Goal: Task Accomplishment & Management: Use online tool/utility

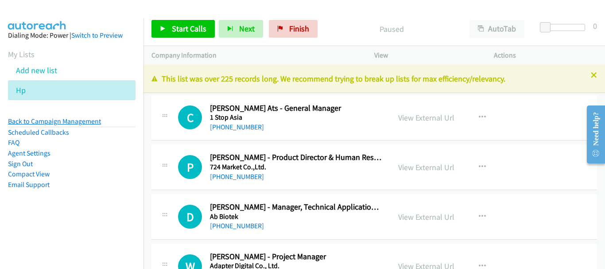
click at [71, 124] on link "Back to Campaign Management" at bounding box center [54, 121] width 93 height 8
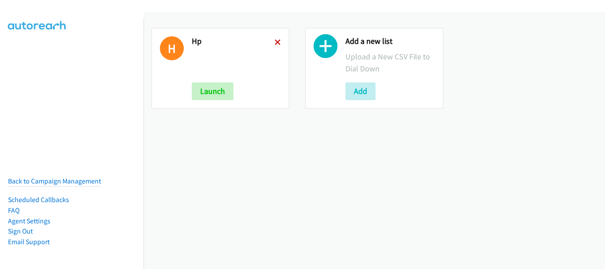
click at [276, 43] on icon at bounding box center [278, 43] width 6 height 6
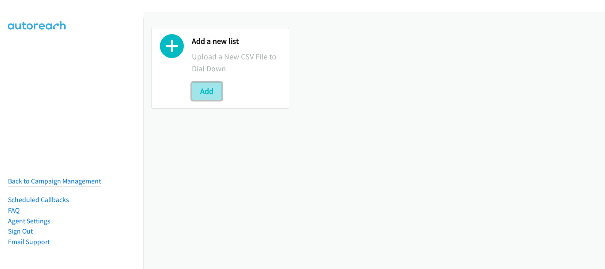
click at [208, 90] on button "Add" at bounding box center [207, 91] width 30 height 18
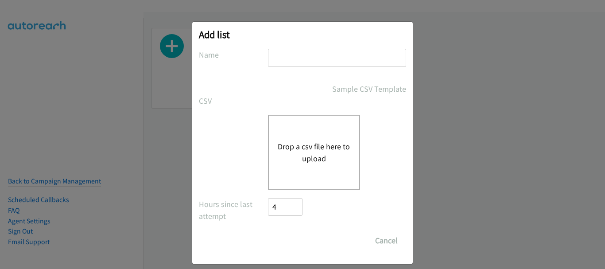
click at [286, 56] on input "text" at bounding box center [337, 58] width 138 height 18
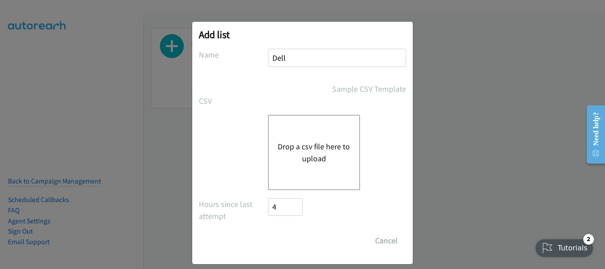
type input "Dell"
click at [314, 133] on div "Drop a csv file here to upload" at bounding box center [314, 152] width 92 height 75
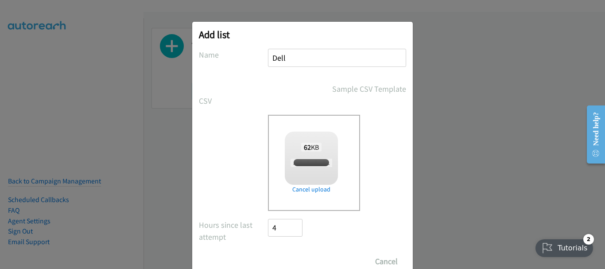
checkbox input "true"
click at [296, 258] on input "Save List" at bounding box center [291, 262] width 47 height 18
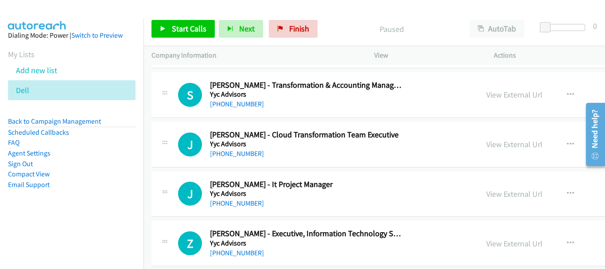
scroll to position [222, 0]
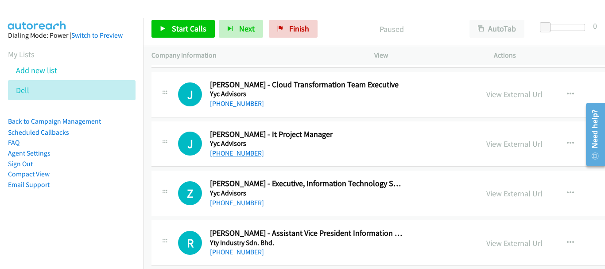
click at [243, 153] on link "+60 18-222 1862" at bounding box center [237, 153] width 54 height 8
click at [245, 202] on link "+60 10-760 4767" at bounding box center [237, 202] width 54 height 8
click at [222, 206] on link "+60 10-760 4767" at bounding box center [237, 202] width 54 height 8
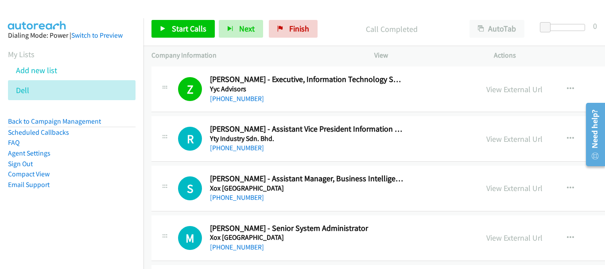
scroll to position [310, 0]
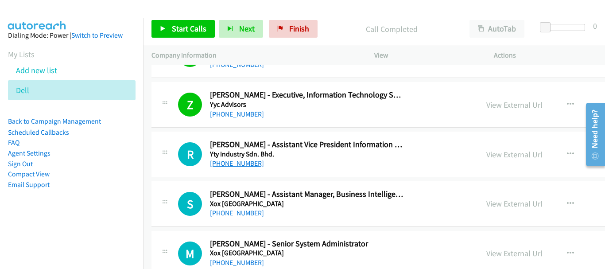
click at [236, 165] on link "+60 12-720 1282" at bounding box center [237, 163] width 54 height 8
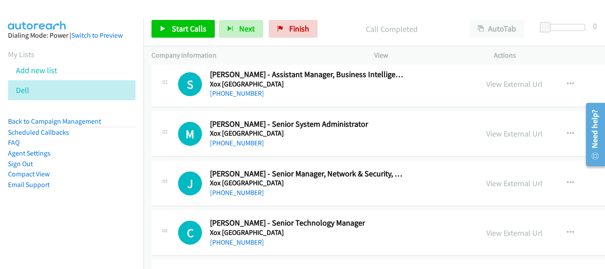
scroll to position [443, 0]
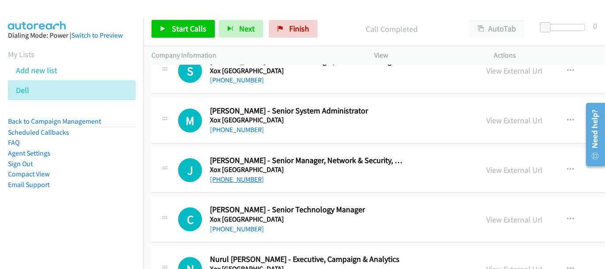
click at [231, 180] on link "+60 10-860 9933" at bounding box center [237, 179] width 54 height 8
click at [241, 227] on link "+60 12-465 1474" at bounding box center [237, 229] width 54 height 8
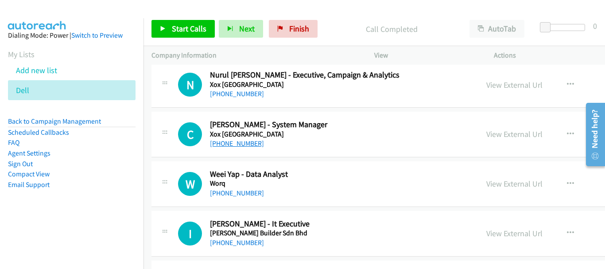
scroll to position [665, 0]
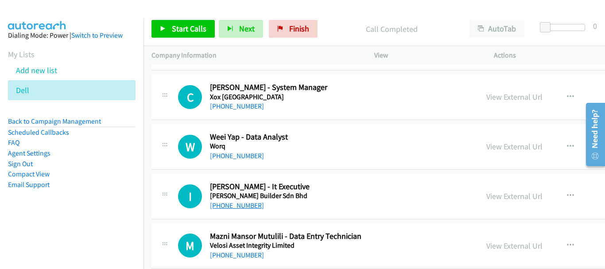
click at [236, 201] on link "+60 17-693 7547" at bounding box center [237, 205] width 54 height 8
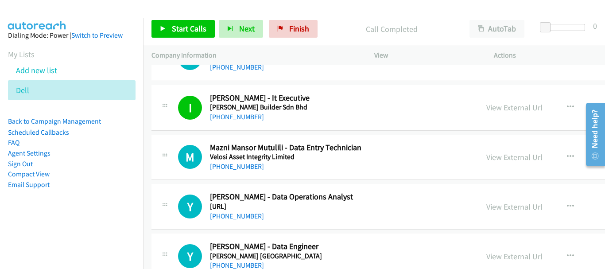
scroll to position [797, 0]
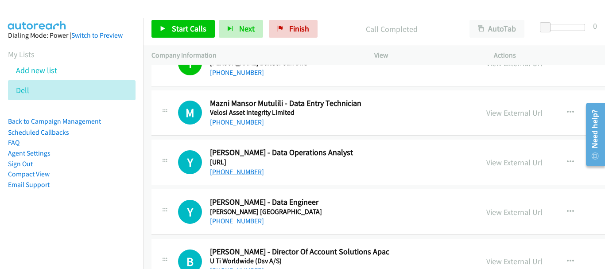
click at [249, 174] on link "+60 17-235 6022" at bounding box center [237, 171] width 54 height 8
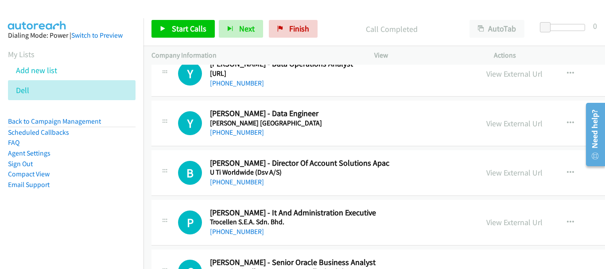
scroll to position [930, 0]
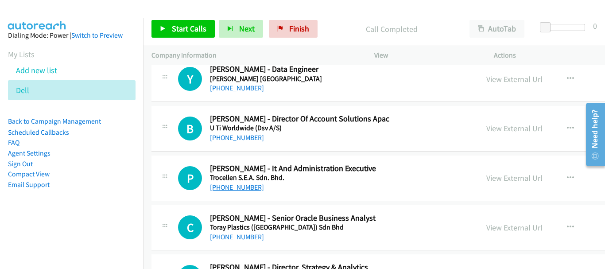
click at [249, 187] on link "+60 12-677 9540" at bounding box center [237, 187] width 54 height 8
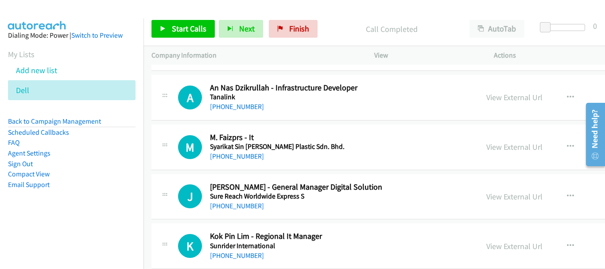
scroll to position [1551, 0]
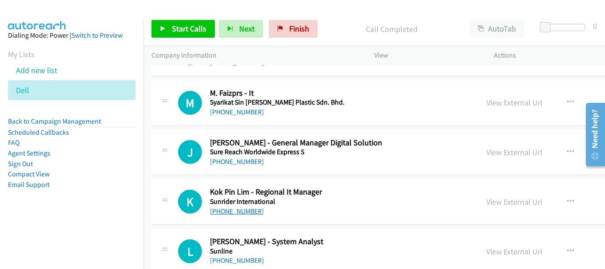
click at [251, 211] on link "+60 12-216 8928" at bounding box center [237, 211] width 54 height 8
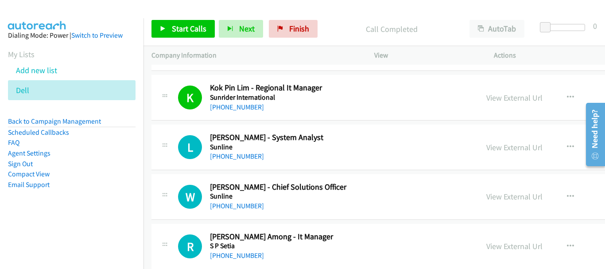
scroll to position [1639, 0]
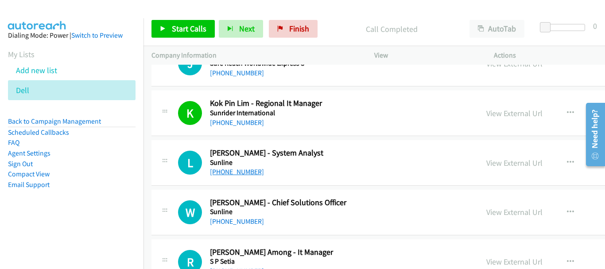
click at [249, 174] on link "+60 11-3674 8636" at bounding box center [237, 171] width 54 height 8
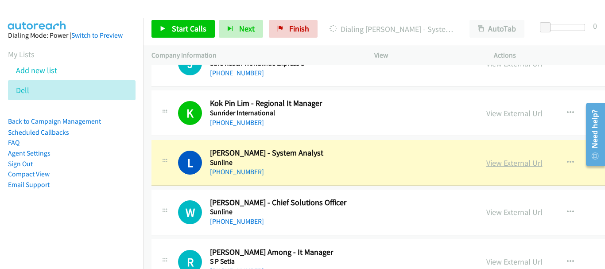
click at [486, 163] on link "View External Url" at bounding box center [514, 163] width 56 height 10
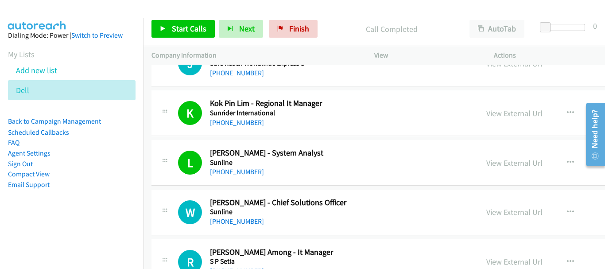
scroll to position [1683, 0]
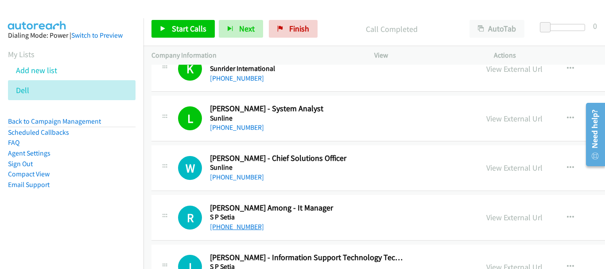
click at [225, 228] on link "+60 17-285 2133" at bounding box center [237, 226] width 54 height 8
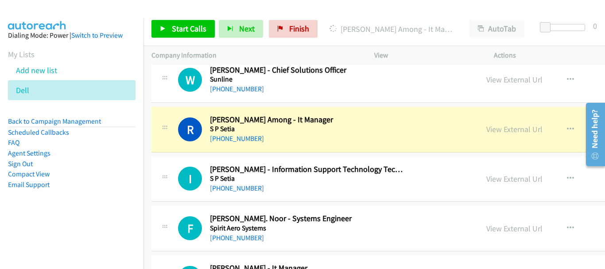
scroll to position [1772, 0]
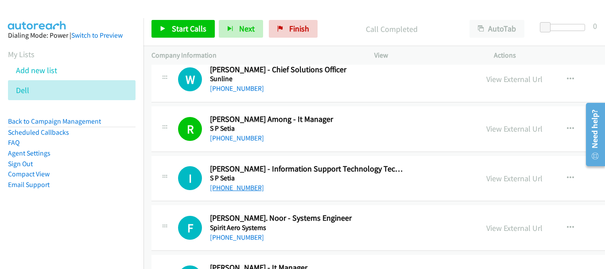
click at [244, 187] on link "+60 12-382 4262" at bounding box center [237, 187] width 54 height 8
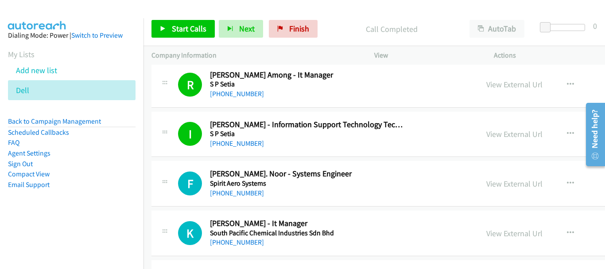
scroll to position [1861, 0]
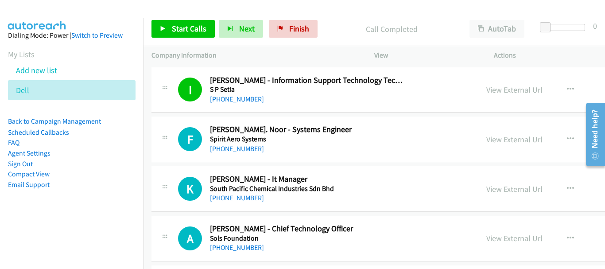
click at [243, 198] on link "+60 16-295 8542" at bounding box center [237, 198] width 54 height 8
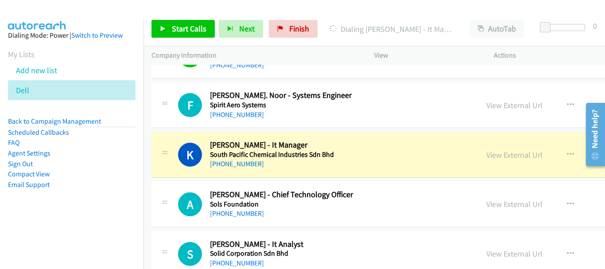
scroll to position [1905, 0]
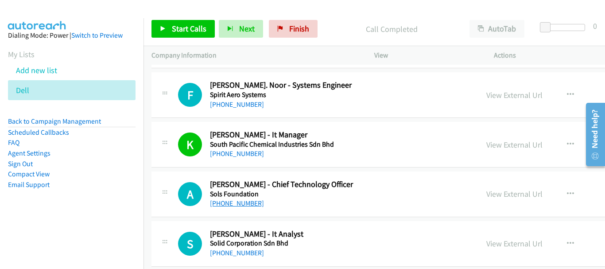
click at [247, 202] on link "+60 14-240 2712" at bounding box center [237, 203] width 54 height 8
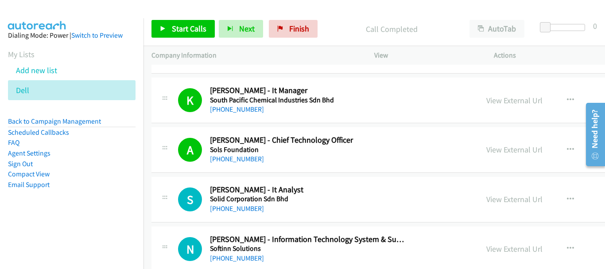
scroll to position [1994, 0]
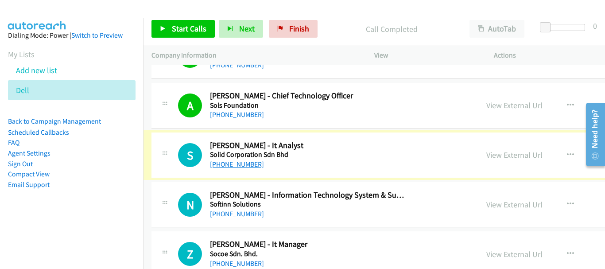
click at [248, 165] on link "+60 12-636 2082" at bounding box center [237, 164] width 54 height 8
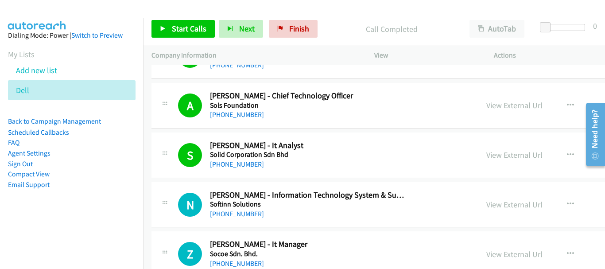
scroll to position [2038, 0]
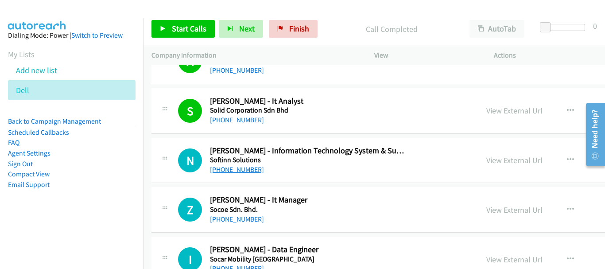
click at [236, 172] on link "+60 13-917 3388" at bounding box center [237, 169] width 54 height 8
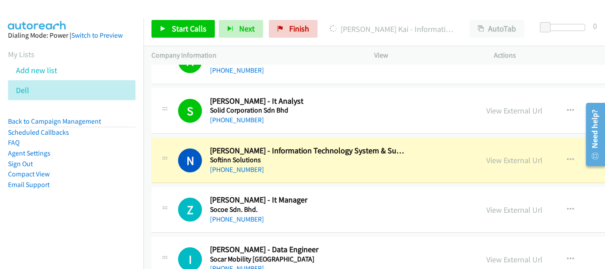
scroll to position [2082, 0]
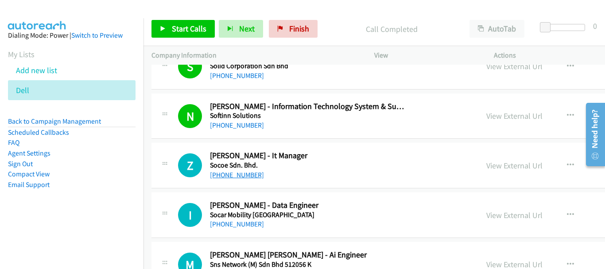
click at [242, 173] on link "+60 12-409 2298" at bounding box center [237, 175] width 54 height 8
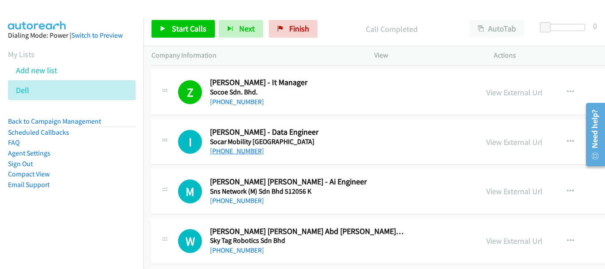
scroll to position [2171, 0]
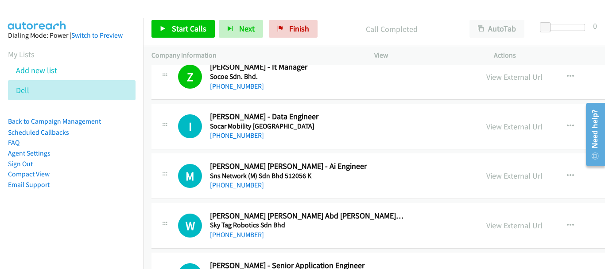
click at [244, 140] on div "+60 13-357 8552" at bounding box center [307, 135] width 194 height 11
click at [244, 137] on link "+60 13-357 8552" at bounding box center [237, 135] width 54 height 8
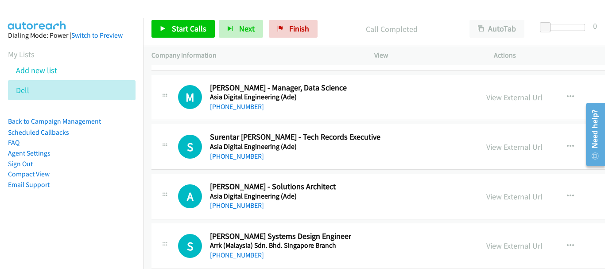
scroll to position [15092, 0]
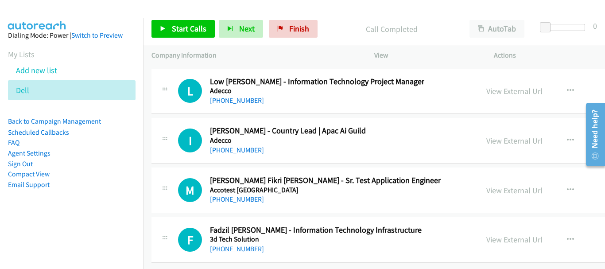
click at [229, 245] on link "+60 11-3601 9094" at bounding box center [237, 249] width 54 height 8
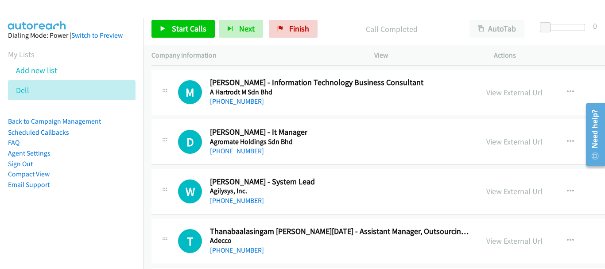
scroll to position [14870, 0]
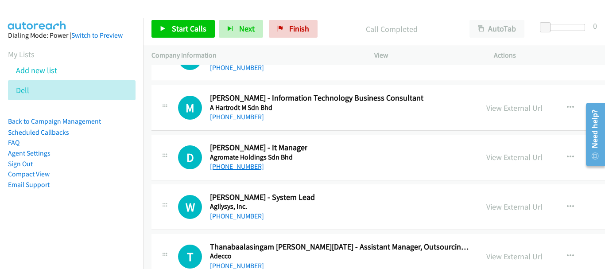
click at [231, 167] on link "+60 16-395 2483" at bounding box center [237, 166] width 54 height 8
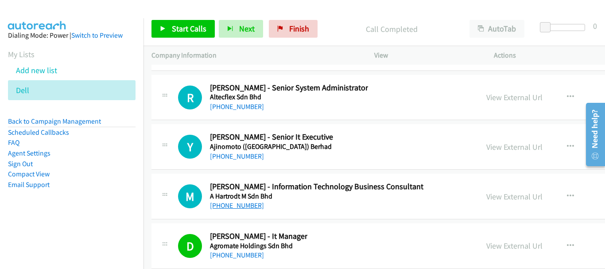
scroll to position [14738, 0]
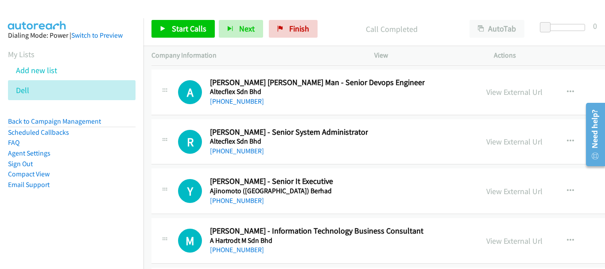
click at [231, 206] on div "Y Callback Scheduled Yik Wan - Senior It Executive Ajinomoto (Malaysia) Berhad …" at bounding box center [463, 191] width 622 height 46
click at [231, 201] on link "+60 12-573 3971" at bounding box center [237, 200] width 54 height 8
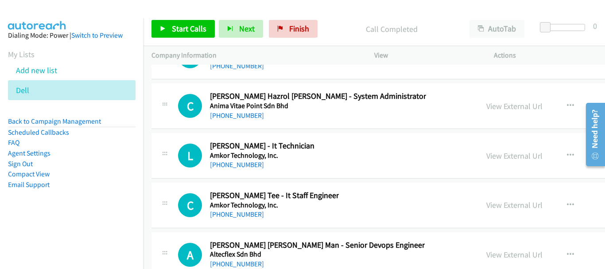
scroll to position [14560, 0]
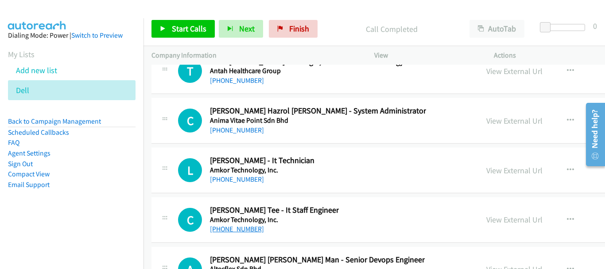
click at [246, 228] on link "+60 19-727 6130" at bounding box center [237, 229] width 54 height 8
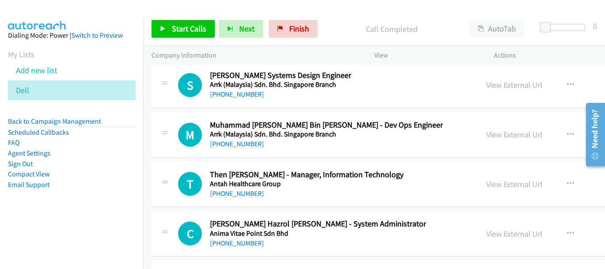
scroll to position [14427, 0]
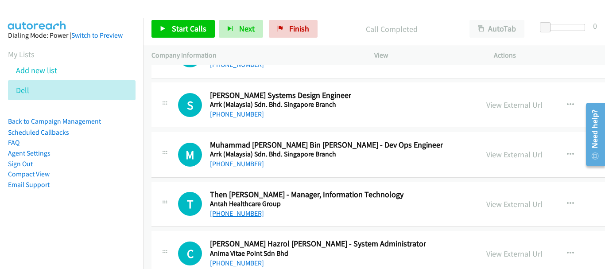
click at [255, 215] on link "+60 11-2782 7881" at bounding box center [237, 213] width 54 height 8
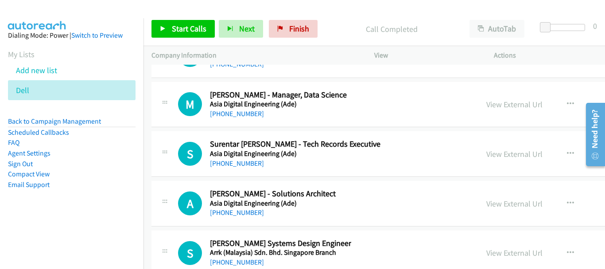
scroll to position [14295, 0]
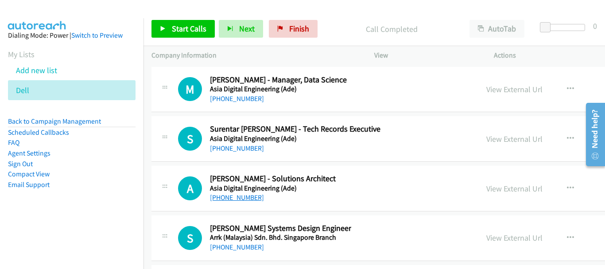
click at [238, 198] on link "+60 17-502 6253" at bounding box center [237, 197] width 54 height 8
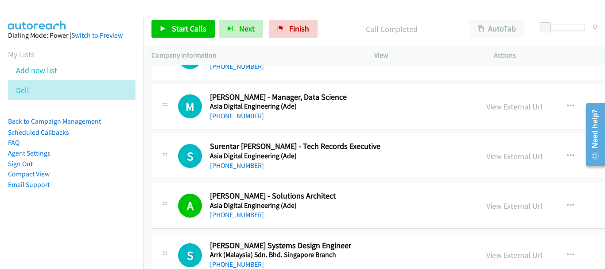
scroll to position [14206, 0]
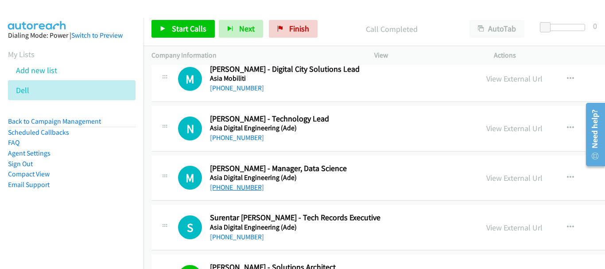
click at [242, 187] on link "+60 16-958 3590" at bounding box center [237, 187] width 54 height 8
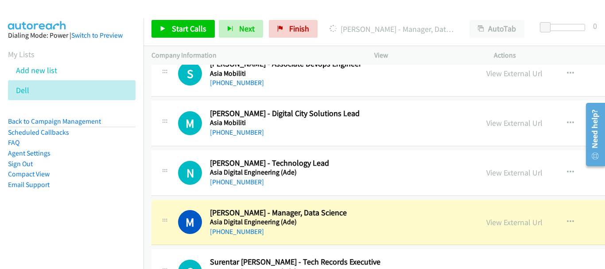
scroll to position [14117, 0]
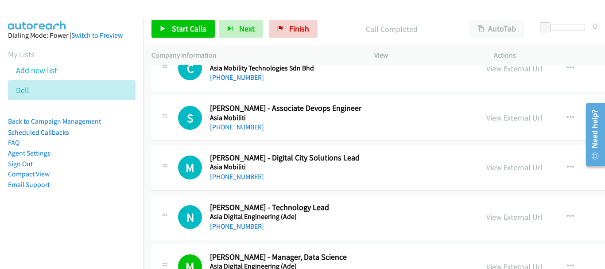
click at [232, 232] on div "N Callback Scheduled Norhamin Amit - Technology Lead Asia Digital Engineering (…" at bounding box center [463, 217] width 622 height 46
click at [233, 227] on link "+60 17-314 7734" at bounding box center [237, 226] width 54 height 8
click at [252, 176] on link "+60 13-230 3799" at bounding box center [237, 176] width 54 height 8
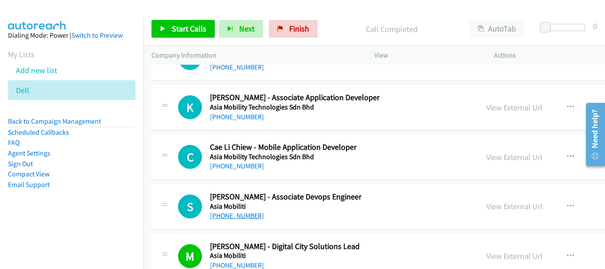
click at [240, 215] on link "+60 12-393 6164" at bounding box center [237, 215] width 54 height 8
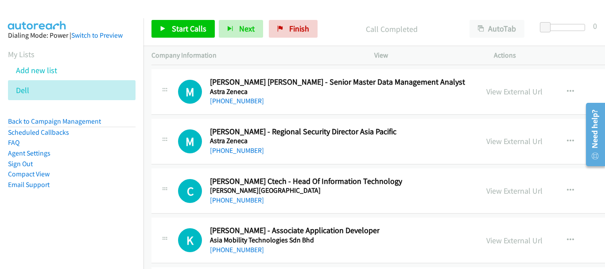
scroll to position [13851, 0]
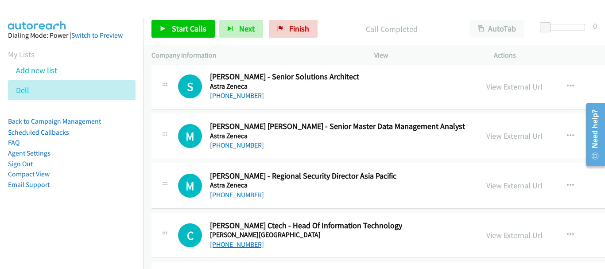
click at [241, 246] on link "+60 17-254 3013" at bounding box center [237, 244] width 54 height 8
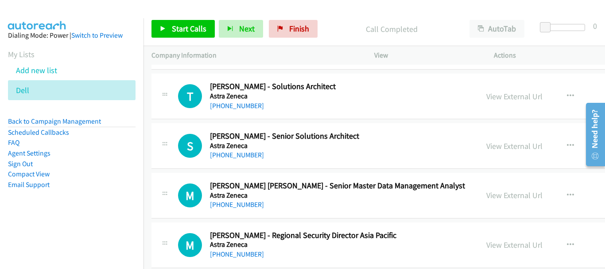
scroll to position [13763, 0]
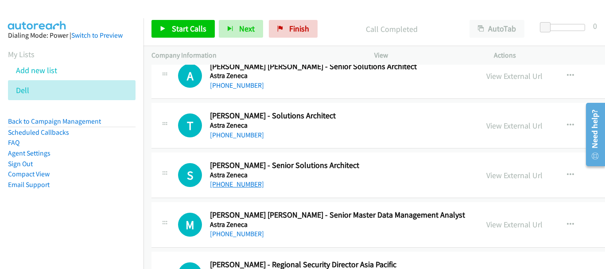
click at [240, 184] on link "+60 14-321 9506" at bounding box center [237, 184] width 54 height 8
click at [254, 140] on div "+60 12-673 9328" at bounding box center [273, 135] width 126 height 11
click at [248, 133] on link "+60 12-673 9328" at bounding box center [237, 135] width 54 height 8
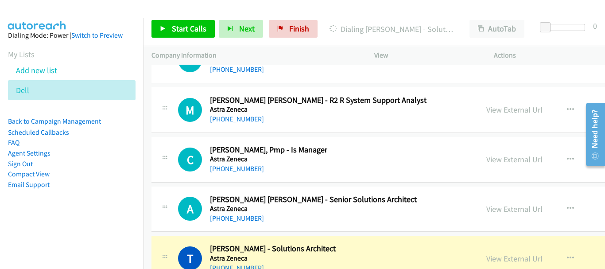
scroll to position [13674, 0]
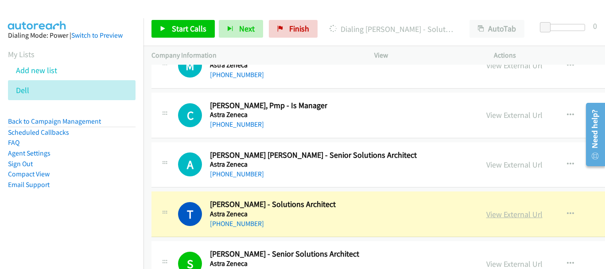
click at [486, 212] on link "View External Url" at bounding box center [514, 214] width 56 height 10
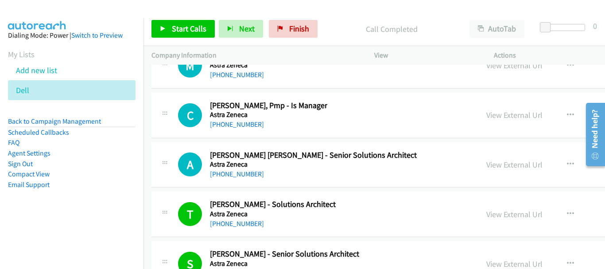
scroll to position [13630, 0]
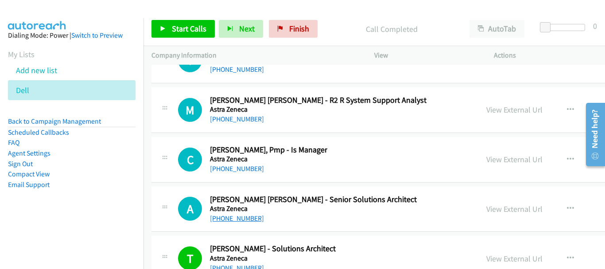
click at [244, 219] on link "+60 19-670 2892" at bounding box center [237, 218] width 54 height 8
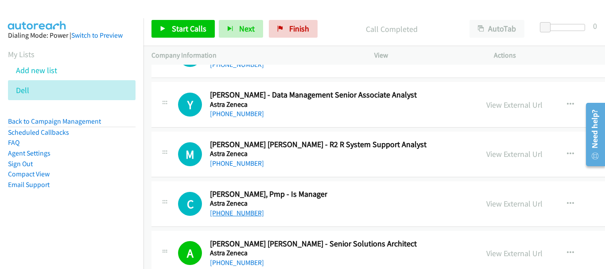
click at [243, 214] on link "+60 13-208 8842" at bounding box center [237, 213] width 54 height 8
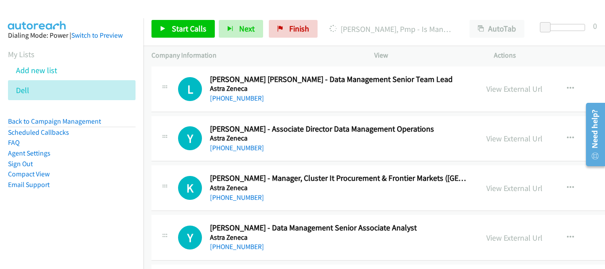
scroll to position [13541, 0]
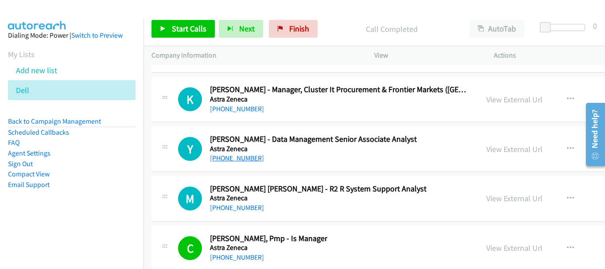
click at [249, 160] on link "+60 10-262 6602" at bounding box center [237, 158] width 54 height 8
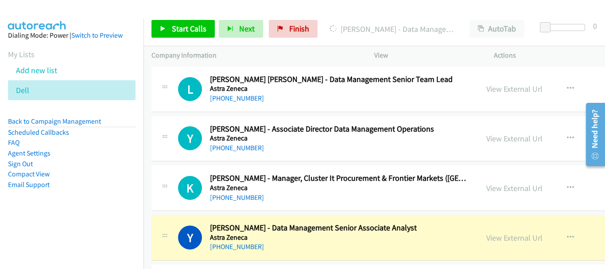
scroll to position [13497, 0]
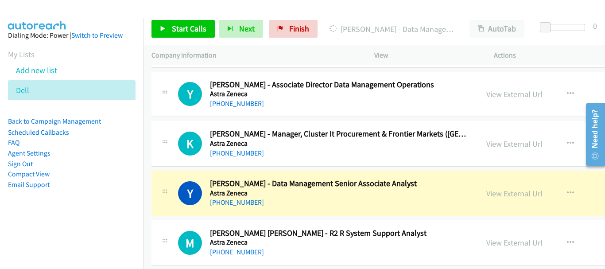
click at [486, 194] on link "View External Url" at bounding box center [514, 193] width 56 height 10
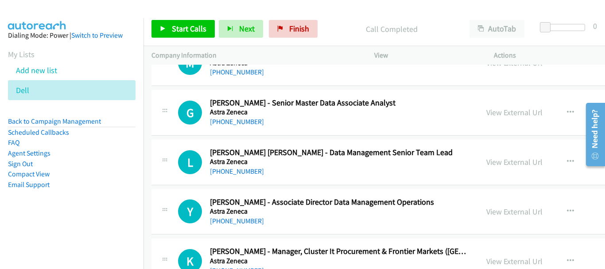
scroll to position [13364, 0]
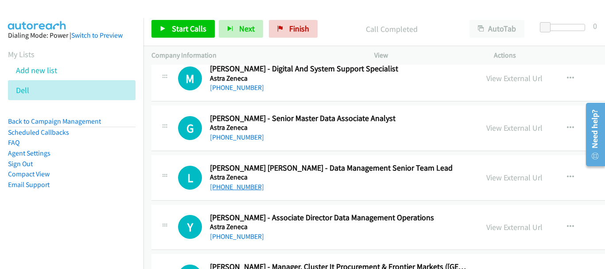
click at [232, 187] on link "+60 10-467 3607" at bounding box center [237, 187] width 54 height 8
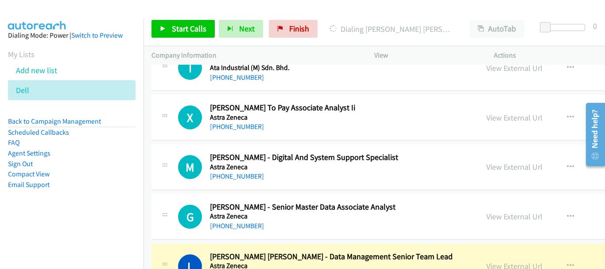
scroll to position [13320, 0]
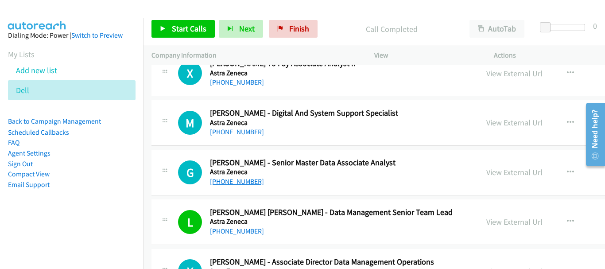
click at [237, 185] on link "+60 16-416 1110" at bounding box center [237, 181] width 54 height 8
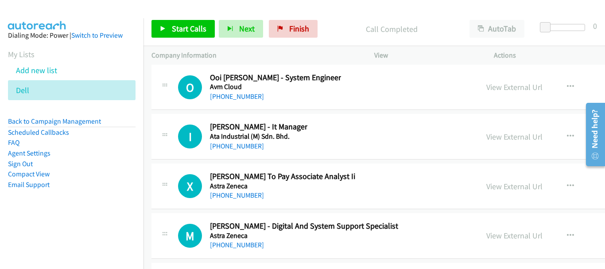
scroll to position [13187, 0]
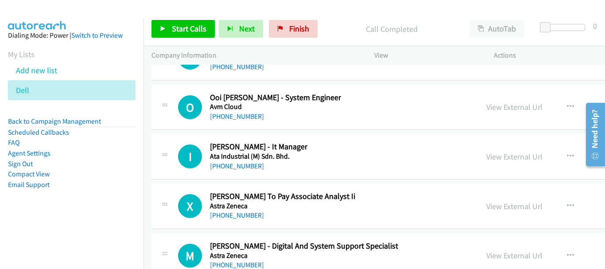
click at [227, 174] on div "I Callback Scheduled Ismail Abdullah - It Manager Ata Industrial (M) Sdn. Bhd. …" at bounding box center [463, 157] width 622 height 46
click at [227, 167] on link "+60 12-776 6875" at bounding box center [237, 166] width 54 height 8
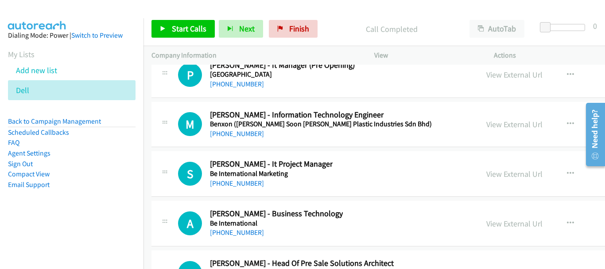
scroll to position [12921, 0]
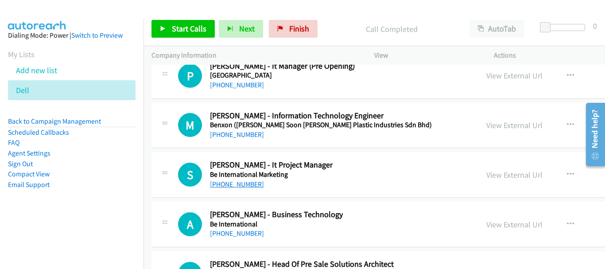
click at [239, 185] on link "+60 12-601 7437" at bounding box center [237, 184] width 54 height 8
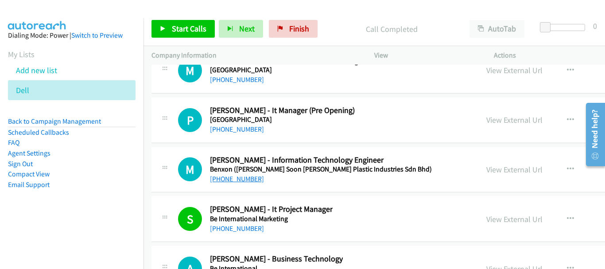
click at [235, 132] on link "+60 12-402 9069" at bounding box center [237, 129] width 54 height 8
click at [240, 129] on link "+60 12-402 9069" at bounding box center [237, 129] width 54 height 8
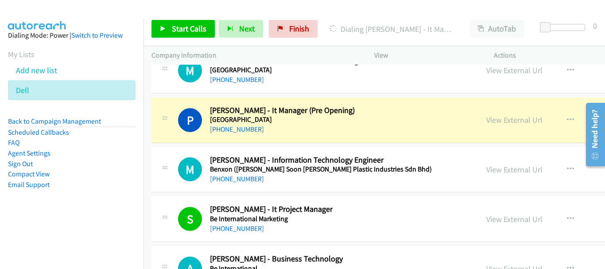
scroll to position [12788, 0]
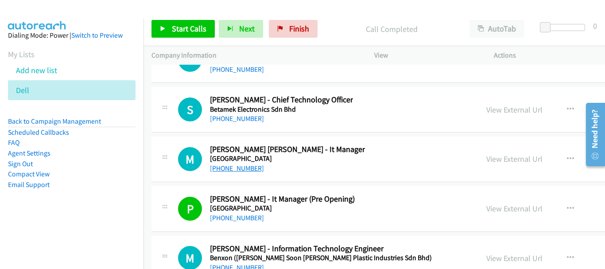
click at [224, 169] on link "+60 16-951 7865" at bounding box center [237, 168] width 54 height 8
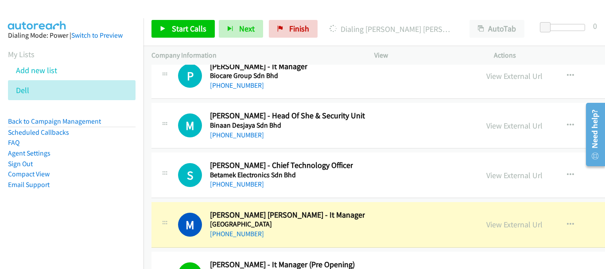
scroll to position [12700, 0]
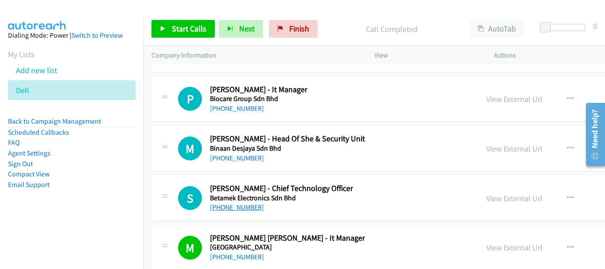
click at [238, 210] on link "+60 12-723 3730" at bounding box center [237, 207] width 54 height 8
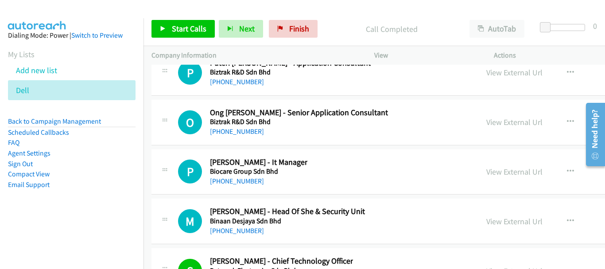
scroll to position [12611, 0]
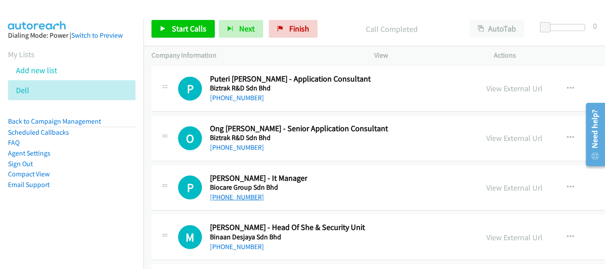
click at [245, 194] on link "+60 12-281 9149" at bounding box center [237, 197] width 54 height 8
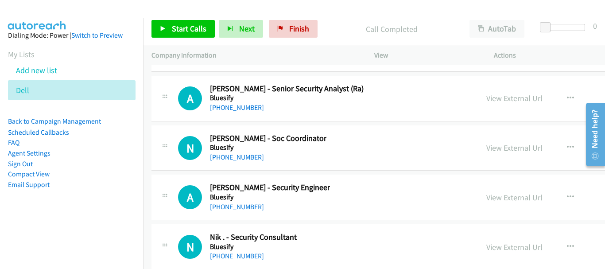
scroll to position [12345, 0]
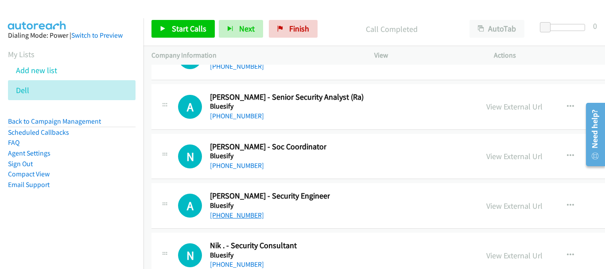
click at [244, 217] on link "+60 19-661 1291" at bounding box center [237, 215] width 54 height 8
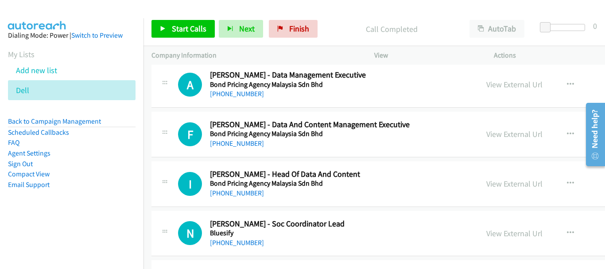
scroll to position [11769, 0]
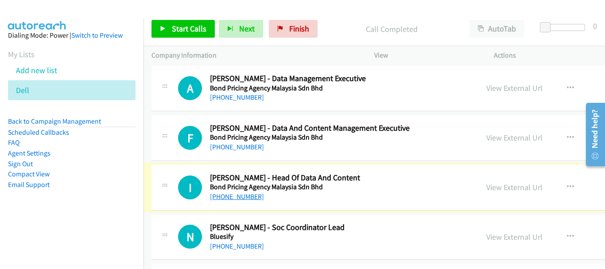
click at [241, 198] on link "+60 16-497 1795" at bounding box center [237, 196] width 54 height 8
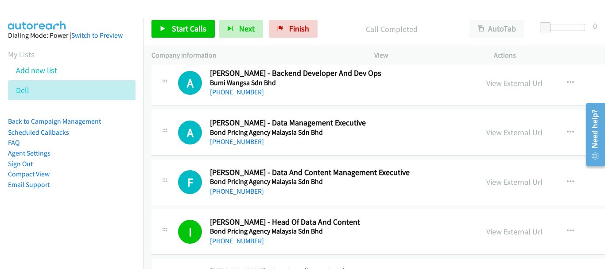
scroll to position [11681, 0]
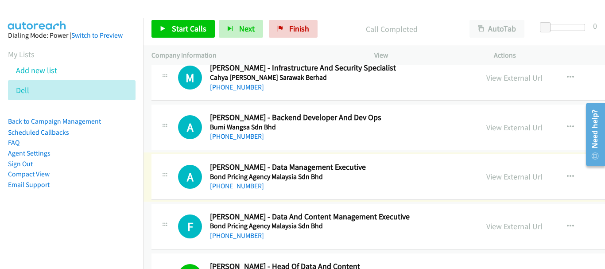
click at [238, 187] on link "+60 17-526 8400" at bounding box center [237, 186] width 54 height 8
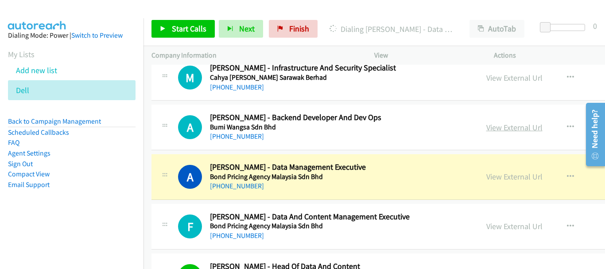
scroll to position [11636, 0]
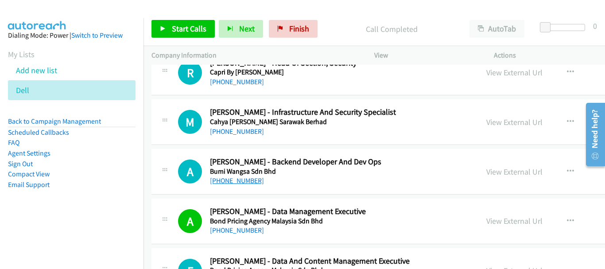
click at [238, 179] on link "+60 19-230 3004" at bounding box center [237, 180] width 54 height 8
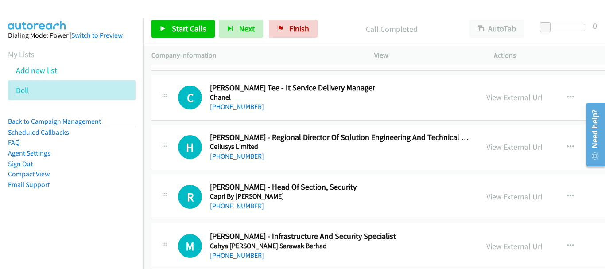
scroll to position [11557, 0]
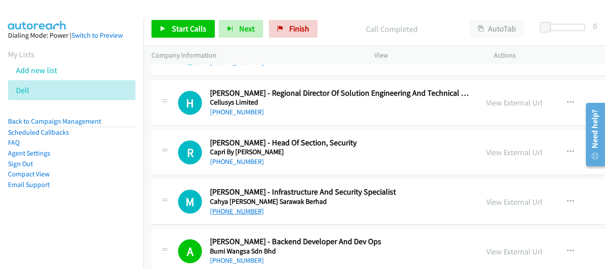
click at [239, 214] on link "+60 16-854 4433" at bounding box center [237, 211] width 54 height 8
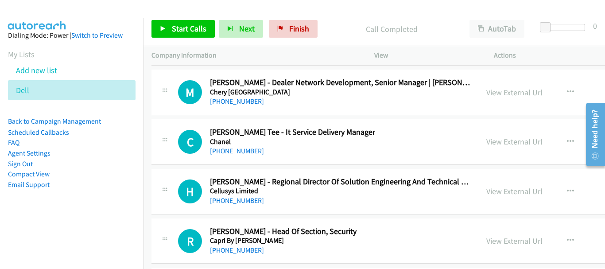
scroll to position [11379, 0]
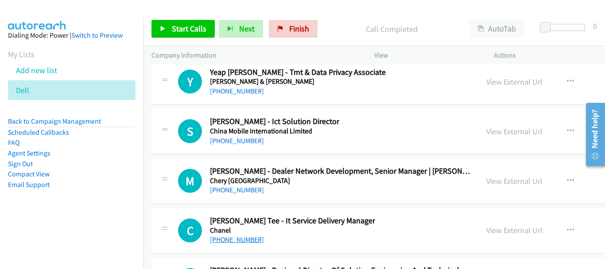
click at [239, 237] on link "+60 12-702 7020" at bounding box center [237, 239] width 54 height 8
click at [252, 143] on link "+60 11-2317 5587" at bounding box center [237, 140] width 54 height 8
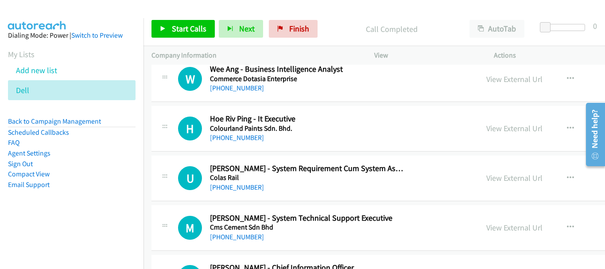
scroll to position [10892, 0]
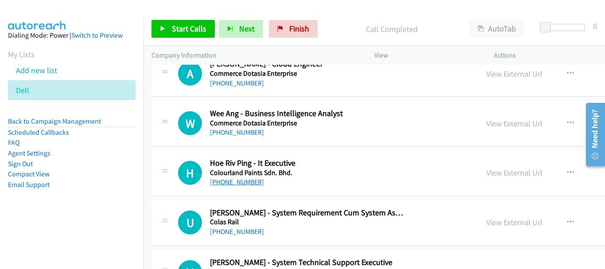
click at [239, 183] on link "+60 12-754 6228" at bounding box center [237, 182] width 54 height 8
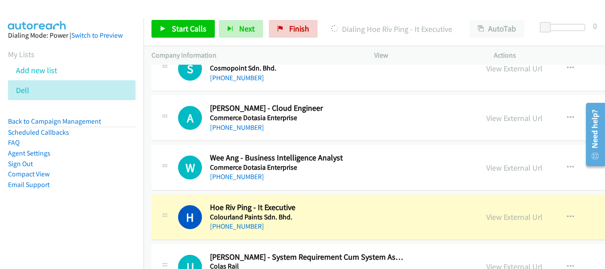
scroll to position [10804, 0]
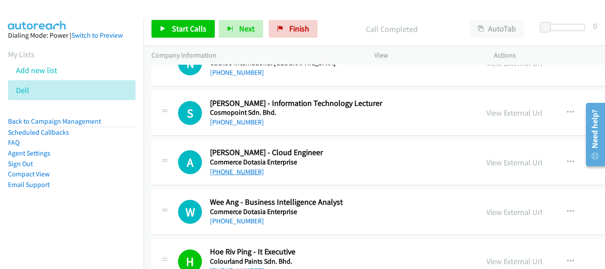
click at [246, 175] on link "+60 12-281 7217" at bounding box center [237, 171] width 54 height 8
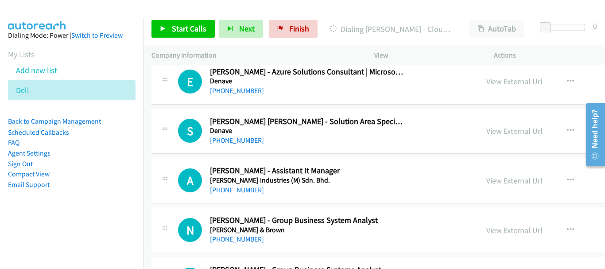
scroll to position [10493, 0]
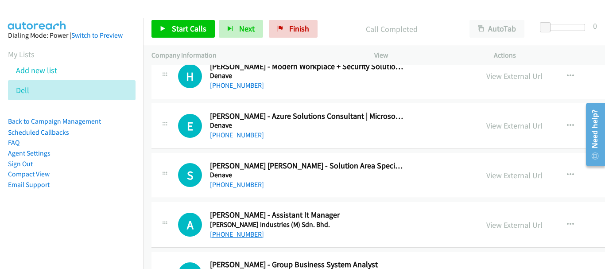
click at [244, 236] on link "+60 13-770 7917" at bounding box center [237, 234] width 54 height 8
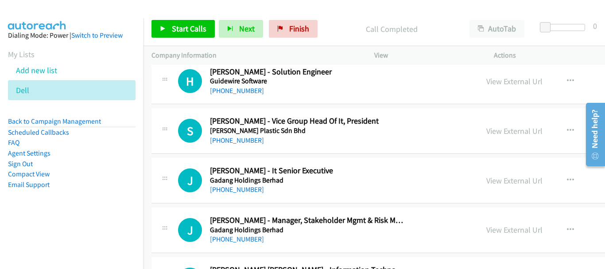
scroll to position [8987, 0]
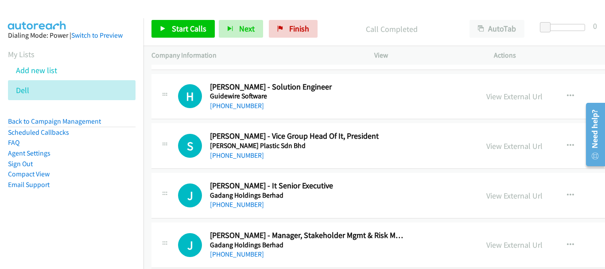
click at [257, 202] on div "+60 12-692 0348" at bounding box center [307, 204] width 194 height 11
click at [254, 202] on link "+60 12-692 0348" at bounding box center [237, 204] width 54 height 8
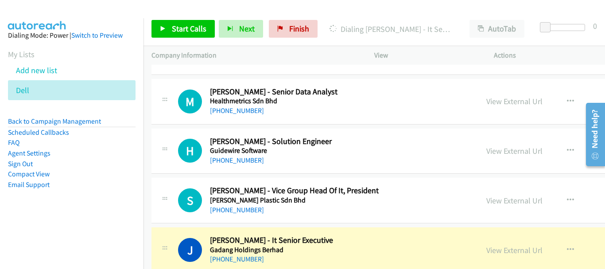
scroll to position [8943, 0]
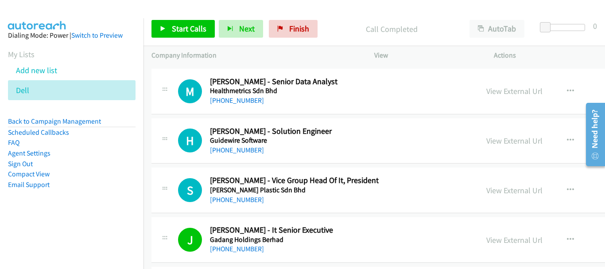
click at [233, 193] on h5 "Ge Shen Plastic Sdn Bhd" at bounding box center [307, 190] width 194 height 9
click at [233, 200] on link "+60 17-234 5094" at bounding box center [237, 199] width 54 height 8
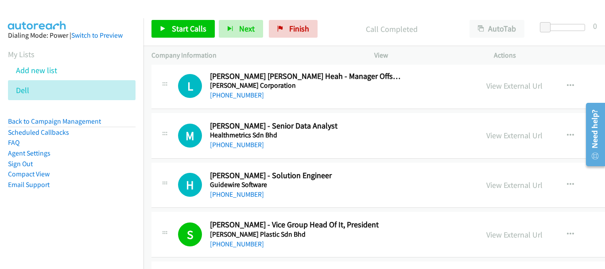
scroll to position [8854, 0]
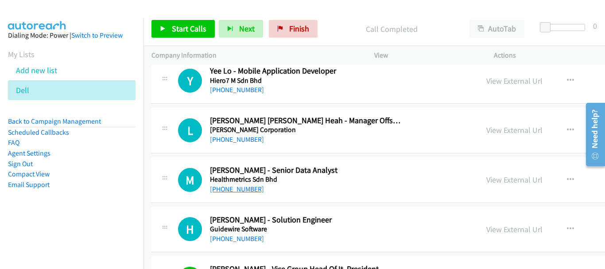
click at [248, 185] on link "+60 12-293 7150" at bounding box center [237, 189] width 54 height 8
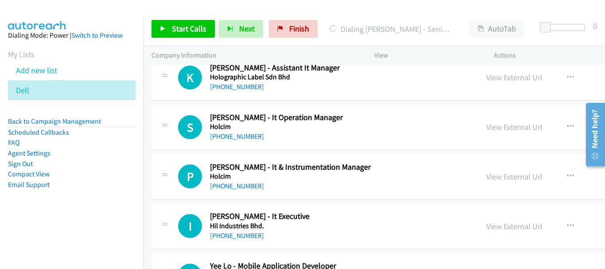
scroll to position [8642, 0]
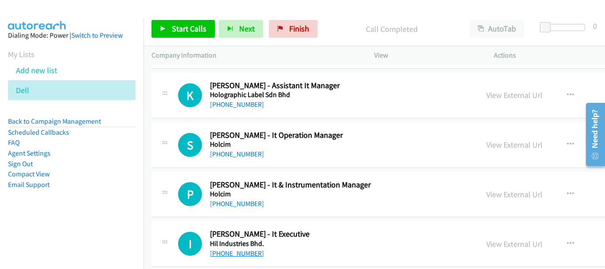
click at [252, 251] on link "+60 12-275 7164" at bounding box center [237, 253] width 54 height 8
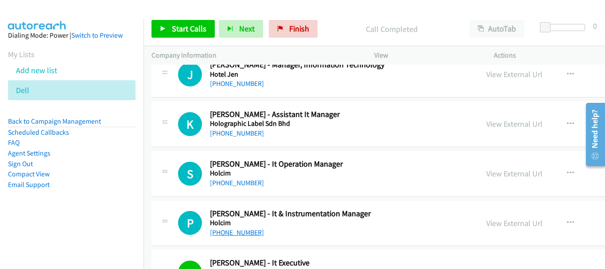
scroll to position [8597, 0]
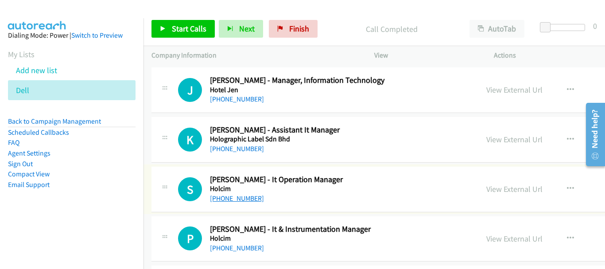
click at [242, 199] on link "+60 12-290 0499" at bounding box center [237, 198] width 54 height 8
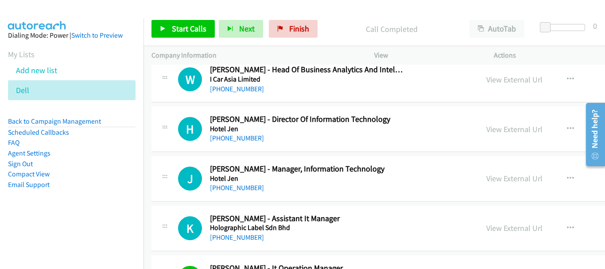
scroll to position [8464, 0]
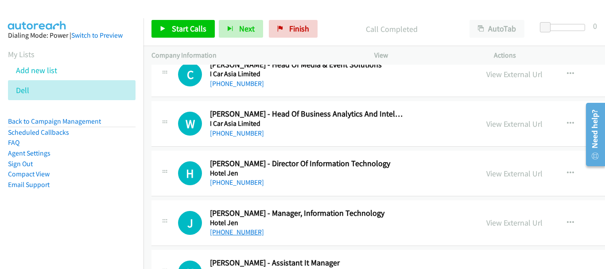
click at [241, 236] on link "+60 12-703 0263" at bounding box center [237, 232] width 54 height 8
click at [237, 180] on link "+60 13-868 1313" at bounding box center [237, 182] width 54 height 8
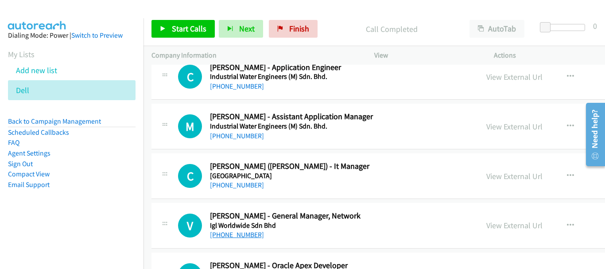
scroll to position [8199, 0]
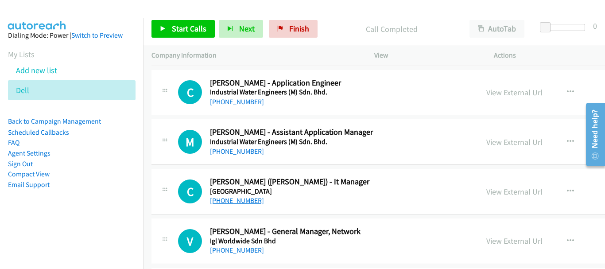
click at [246, 198] on link "+60 16-866 9129" at bounding box center [237, 200] width 54 height 8
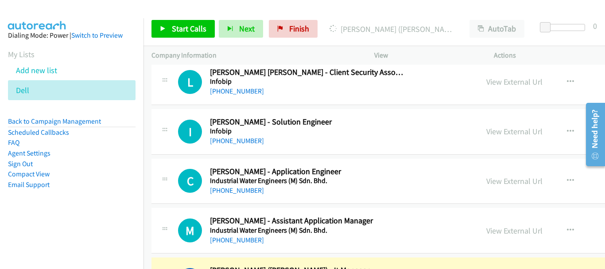
scroll to position [8066, 0]
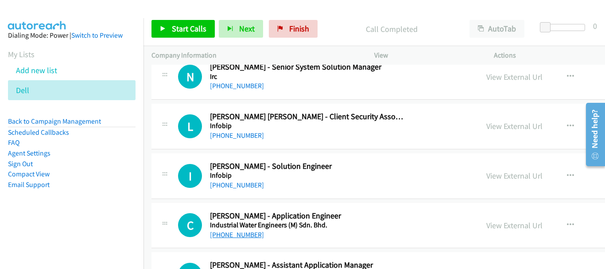
click at [241, 235] on link "+60 12-902 5845" at bounding box center [237, 234] width 54 height 8
click at [237, 193] on div "I Callback Scheduled Izzu Idris - Solution Engineer Infobip Asia/Kuching +60 17…" at bounding box center [463, 176] width 622 height 46
click at [239, 187] on link "+60 17-602 5740" at bounding box center [237, 185] width 54 height 8
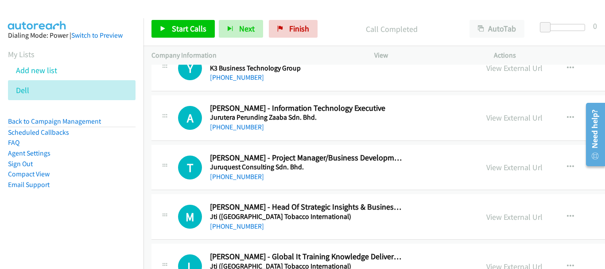
scroll to position [7578, 0]
click at [237, 125] on link "+60 12-757 8277" at bounding box center [237, 127] width 54 height 8
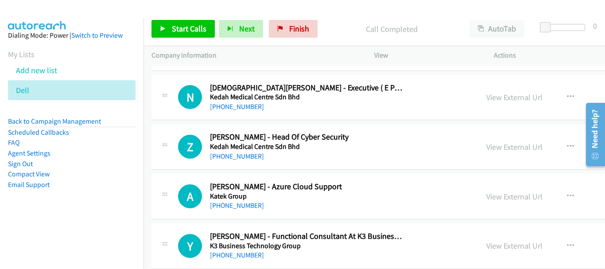
scroll to position [7357, 0]
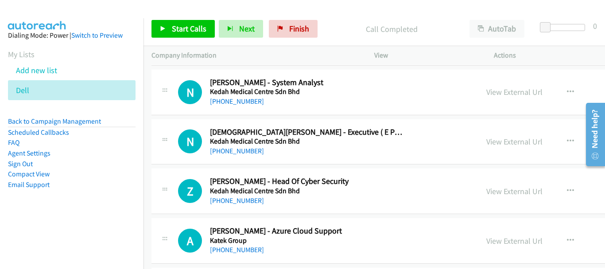
click at [246, 206] on div "Z Callback Scheduled Zach Wahab - Head Of Cyber Security Kedah Medical Centre S…" at bounding box center [463, 191] width 622 height 46
click at [246, 202] on link "+60 16-922 4222" at bounding box center [237, 200] width 54 height 8
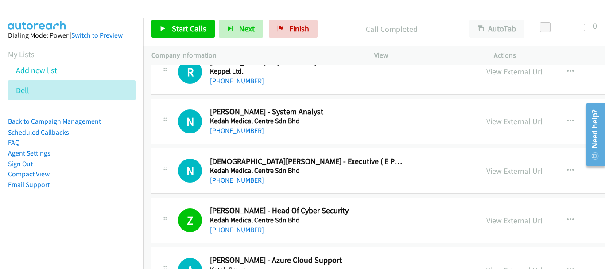
scroll to position [7313, 0]
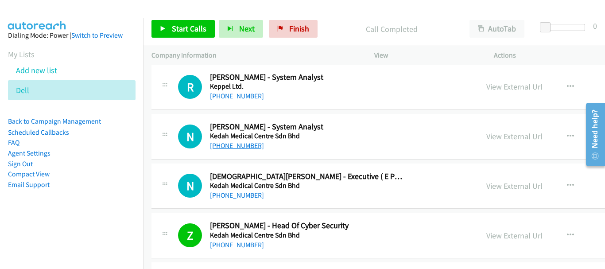
click at [249, 144] on link "+60 19-415 7118" at bounding box center [237, 145] width 54 height 8
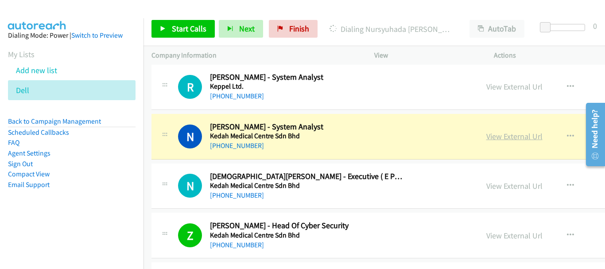
click at [486, 138] on link "View External Url" at bounding box center [514, 136] width 56 height 10
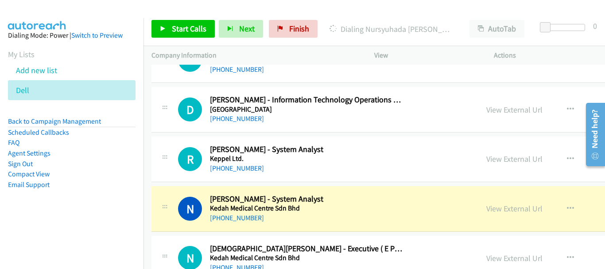
scroll to position [7224, 0]
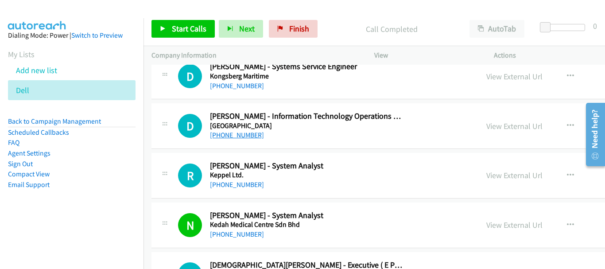
click at [242, 136] on link "+60 19-262 6720" at bounding box center [237, 135] width 54 height 8
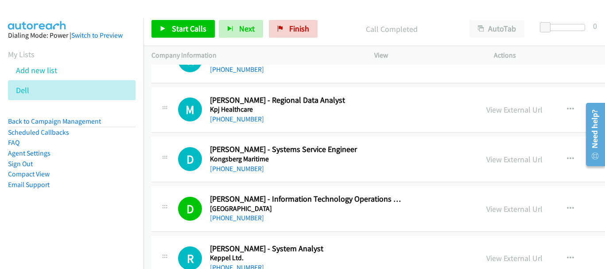
scroll to position [7135, 0]
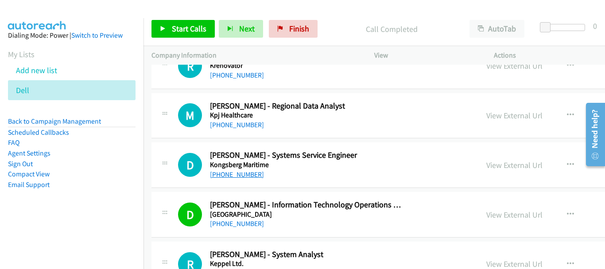
click at [246, 175] on link "+60 12-267 1575" at bounding box center [237, 174] width 54 height 8
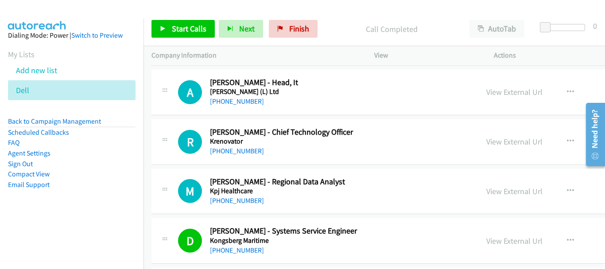
scroll to position [7047, 0]
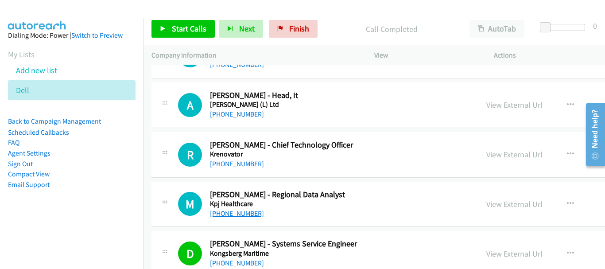
click at [240, 212] on link "+60 17-236 0230" at bounding box center [237, 213] width 54 height 8
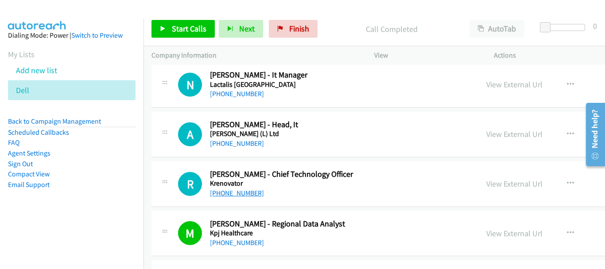
scroll to position [7002, 0]
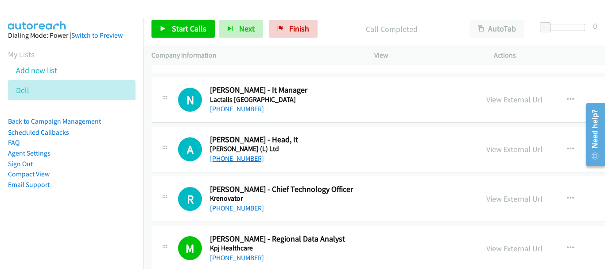
click at [241, 159] on link "+60 19-276 5514" at bounding box center [237, 158] width 54 height 8
click at [240, 106] on link "+60 12-212 5398" at bounding box center [237, 109] width 54 height 8
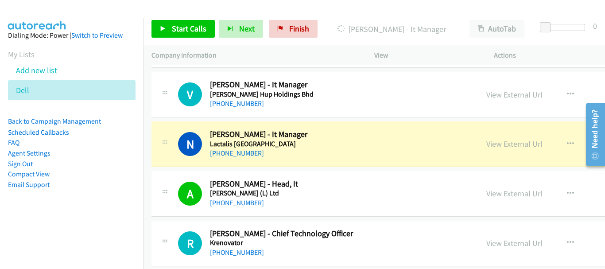
scroll to position [6869, 0]
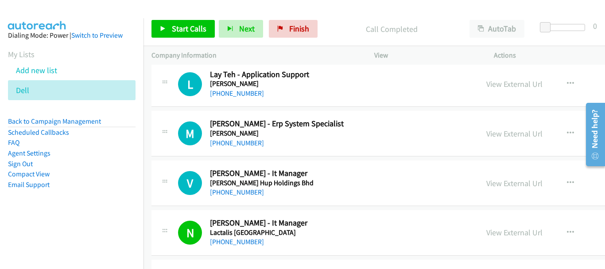
click at [243, 198] on div "V Callback Scheduled Vincent Tan - It Manager Leong Hup Holdings Bhd Asia/Kuchi…" at bounding box center [463, 183] width 622 height 46
click at [243, 194] on link "+60 12-383 3538" at bounding box center [237, 192] width 54 height 8
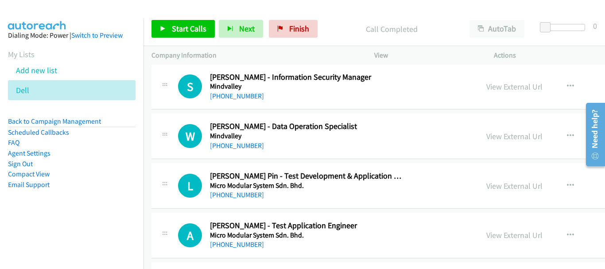
scroll to position [6604, 0]
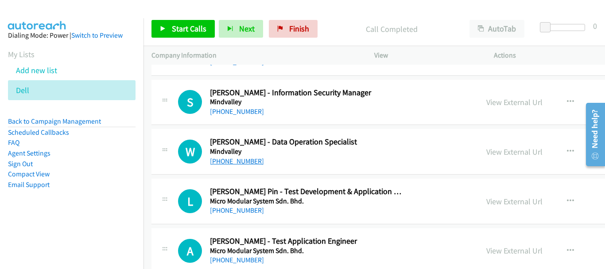
click at [248, 160] on link "+60 16-233 9109" at bounding box center [237, 161] width 54 height 8
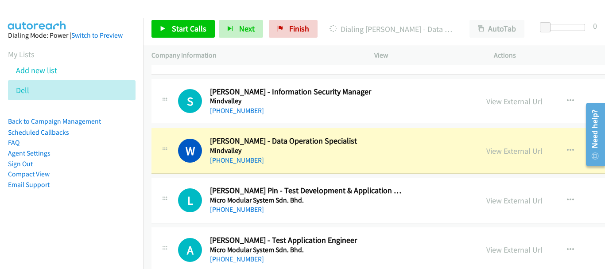
scroll to position [6648, 0]
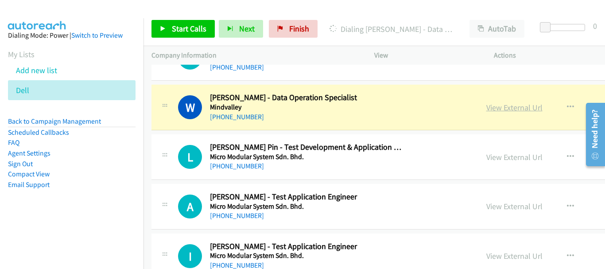
click at [486, 109] on link "View External Url" at bounding box center [514, 107] width 56 height 10
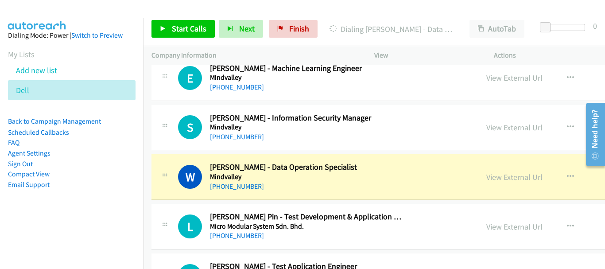
scroll to position [6559, 0]
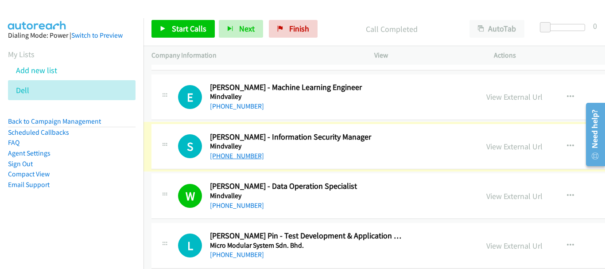
click at [248, 158] on link "+60 14-613 7414" at bounding box center [237, 156] width 54 height 8
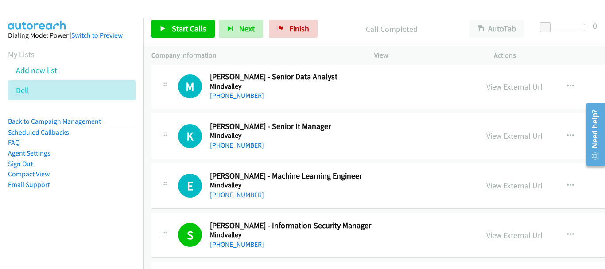
scroll to position [6426, 0]
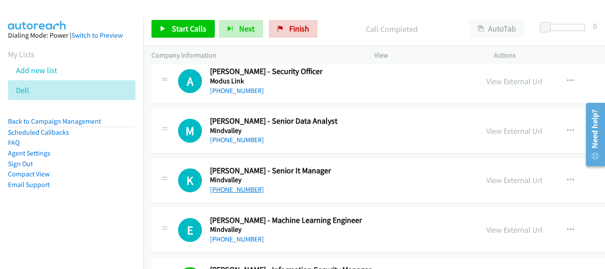
click at [235, 185] on link "+60 12-497 9773" at bounding box center [237, 189] width 54 height 8
click at [237, 135] on div "+60 16-805 2208" at bounding box center [307, 140] width 194 height 11
click at [236, 139] on link "+60 16-805 2208" at bounding box center [237, 140] width 54 height 8
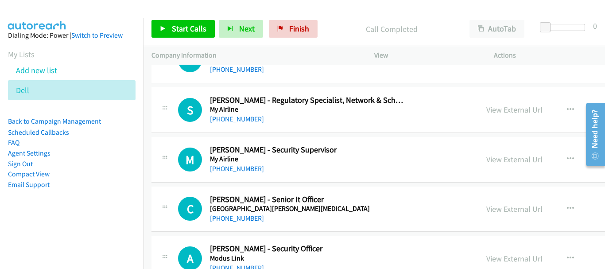
scroll to position [6161, 0]
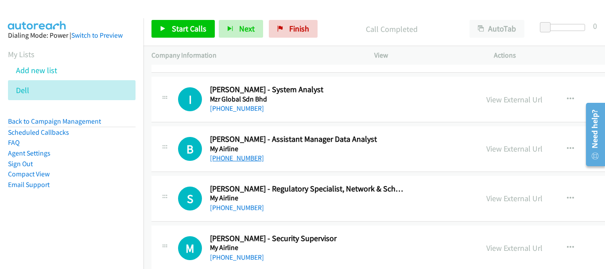
click at [238, 161] on link "+60 10-461 6762" at bounding box center [237, 158] width 54 height 8
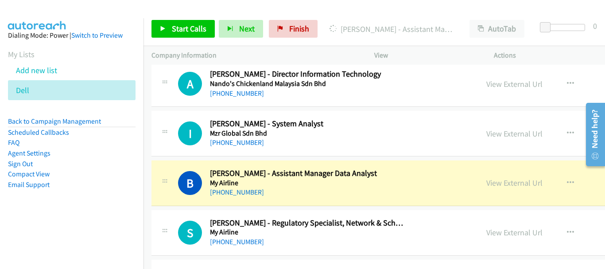
scroll to position [6116, 0]
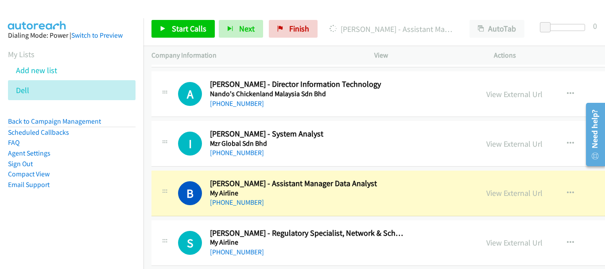
click at [227, 158] on div "+60 18-398 9335" at bounding box center [307, 153] width 194 height 11
click at [227, 146] on h5 "Mzr Global Sdn Bhd" at bounding box center [307, 143] width 194 height 9
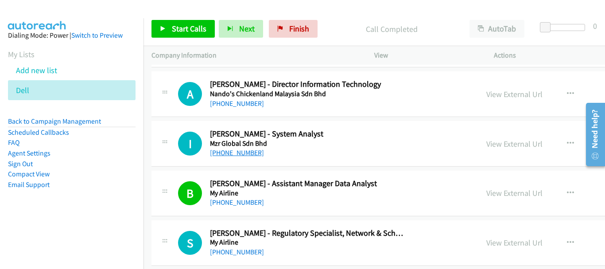
click at [226, 150] on link "+60 18-398 9335" at bounding box center [237, 152] width 54 height 8
click at [234, 102] on link "+60 18-332 0970" at bounding box center [237, 103] width 54 height 8
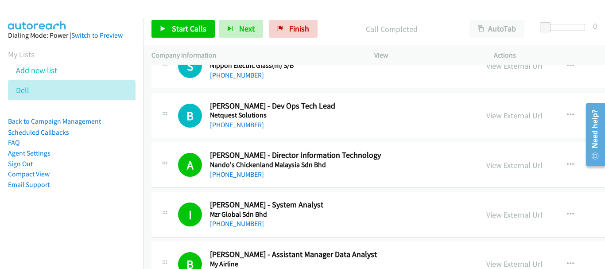
scroll to position [6028, 0]
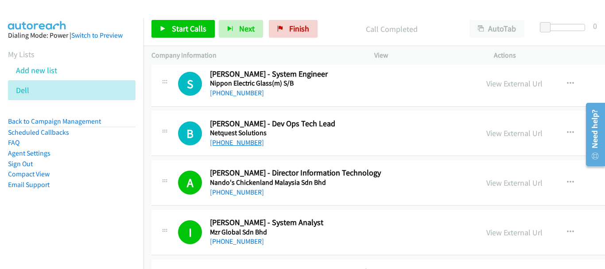
click at [245, 146] on link "+60 16-312 4085" at bounding box center [237, 142] width 54 height 8
click at [245, 90] on link "+60 13-644 6021" at bounding box center [237, 93] width 54 height 8
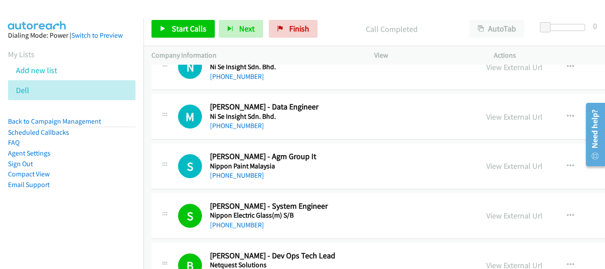
scroll to position [5895, 0]
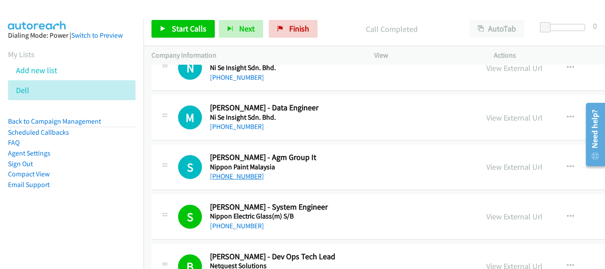
click at [246, 177] on link "+60 18-799 7559" at bounding box center [237, 176] width 54 height 8
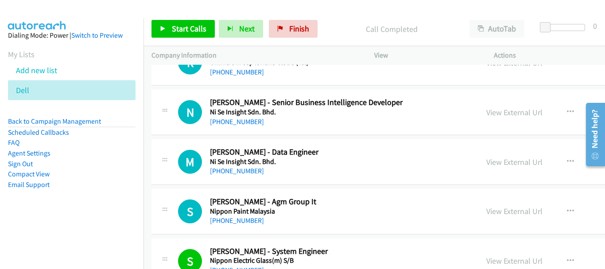
click at [245, 165] on h5 "Ni Se Insight Sdn. Bhd." at bounding box center [307, 161] width 194 height 9
click at [245, 171] on link "+60 10-412 2818" at bounding box center [237, 171] width 54 height 8
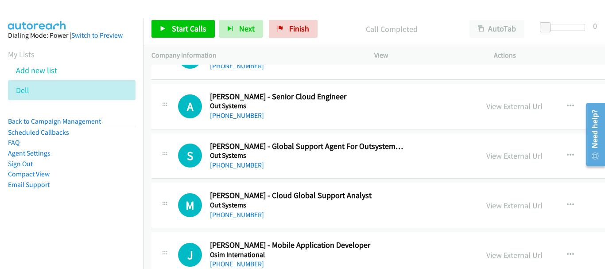
scroll to position [4920, 0]
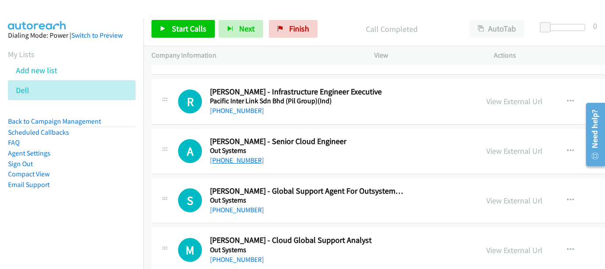
click at [242, 163] on link "+60 12-656 9494" at bounding box center [237, 160] width 54 height 8
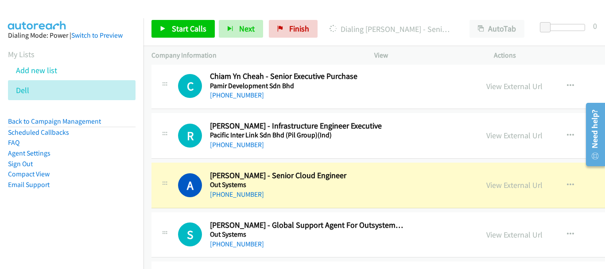
scroll to position [4876, 0]
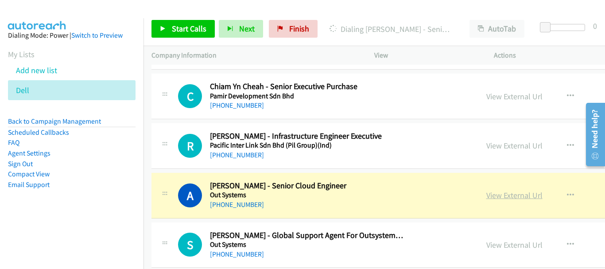
click at [486, 194] on link "View External Url" at bounding box center [514, 195] width 56 height 10
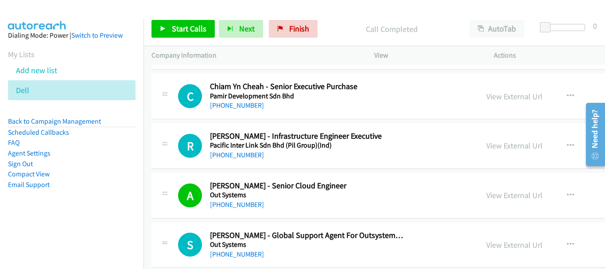
scroll to position [4832, 0]
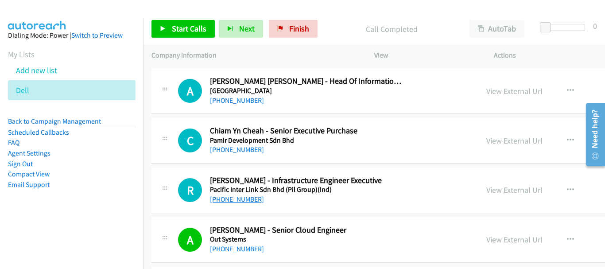
click at [236, 199] on link "+60 12-742 8100" at bounding box center [237, 199] width 54 height 8
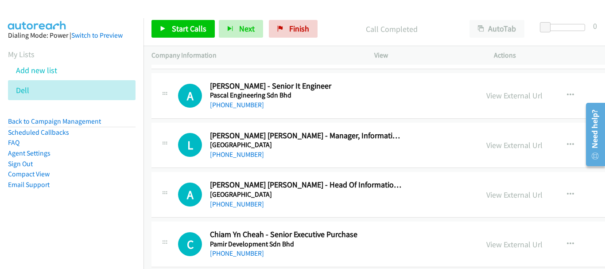
scroll to position [4743, 0]
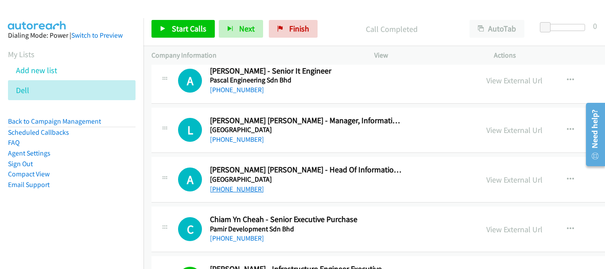
click at [251, 190] on link "+60 19-311 3246" at bounding box center [237, 189] width 54 height 8
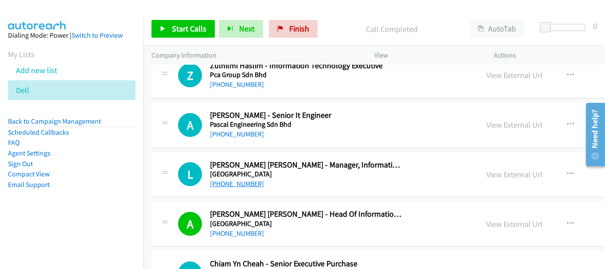
click at [234, 184] on link "+60 12-208 5498" at bounding box center [237, 183] width 54 height 8
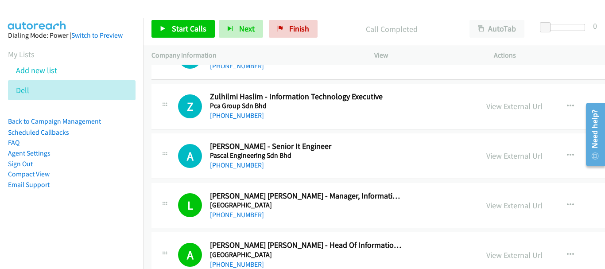
scroll to position [4654, 0]
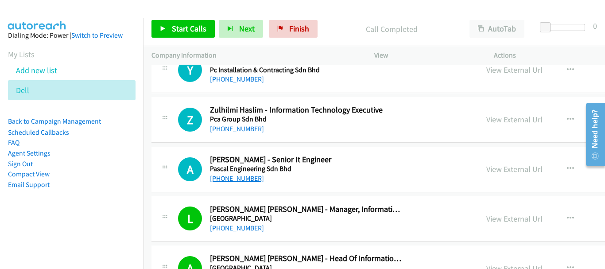
click at [246, 180] on link "+60 12-455 7931" at bounding box center [237, 178] width 54 height 8
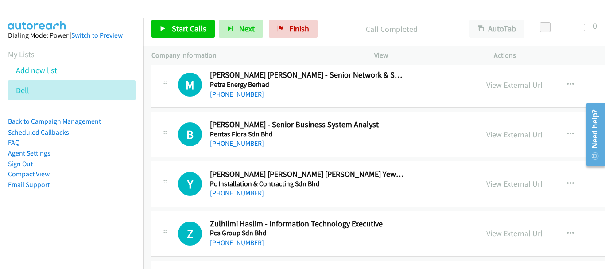
scroll to position [4530, 0]
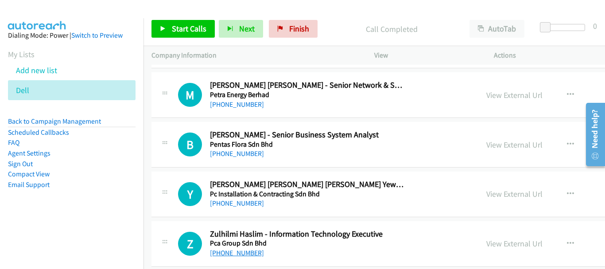
click at [231, 249] on link "+60 18-263 4739" at bounding box center [237, 253] width 54 height 8
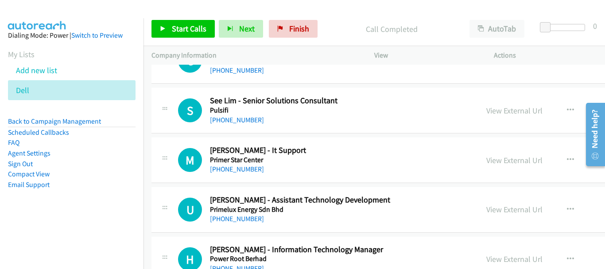
scroll to position [4265, 0]
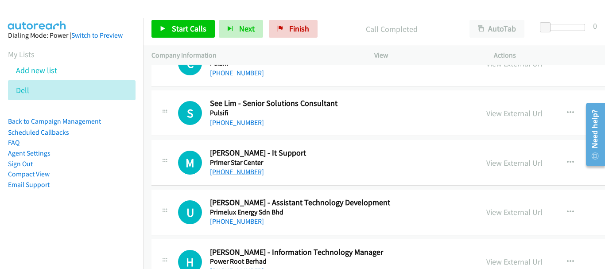
click at [246, 173] on link "+60 13-733 3645" at bounding box center [237, 171] width 54 height 8
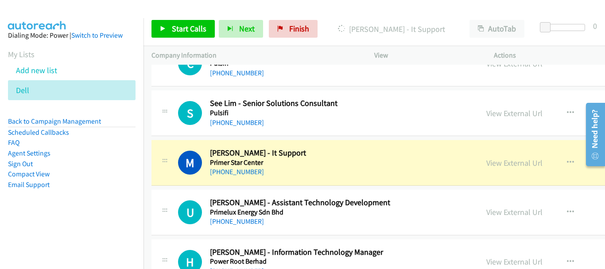
scroll to position [4220, 0]
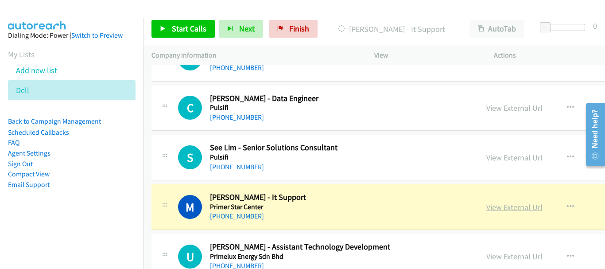
click at [486, 212] on link "View External Url" at bounding box center [514, 207] width 56 height 10
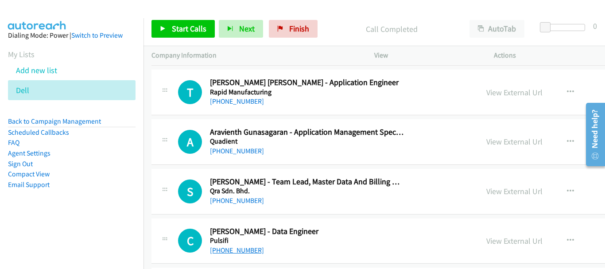
scroll to position [4176, 0]
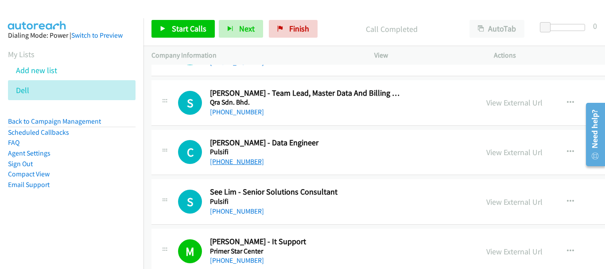
click at [244, 164] on link "+60 12-993 3328" at bounding box center [237, 161] width 54 height 8
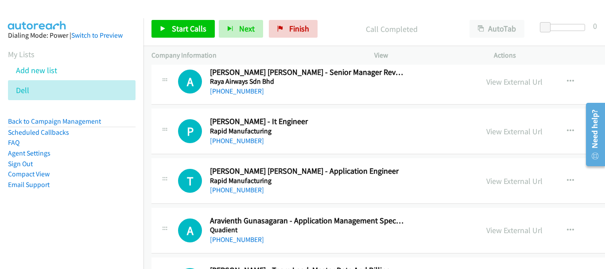
scroll to position [3954, 0]
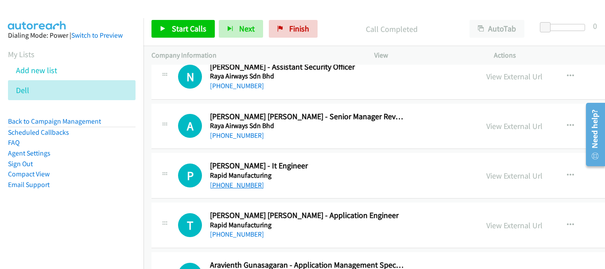
click at [242, 186] on link "+60 18-664 1577" at bounding box center [237, 185] width 54 height 8
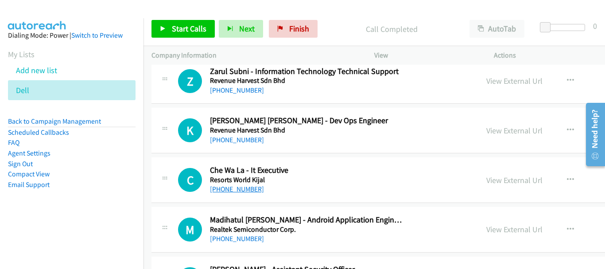
scroll to position [3689, 0]
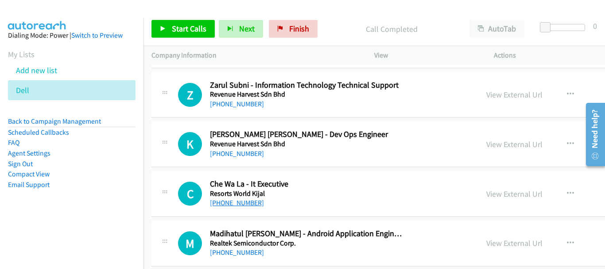
click at [245, 156] on link "+60 14-501 5674" at bounding box center [237, 153] width 54 height 8
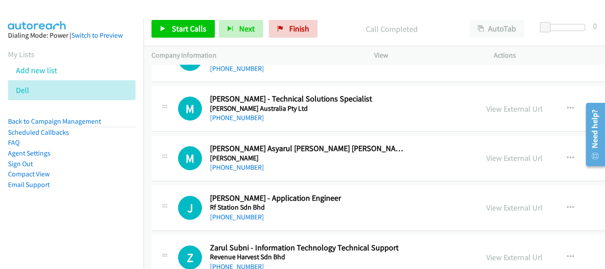
scroll to position [3511, 0]
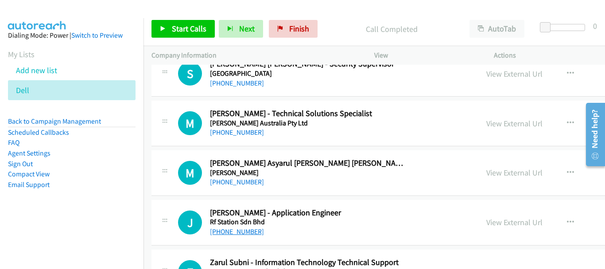
click at [248, 234] on link "+60 17-423 2878" at bounding box center [237, 231] width 54 height 8
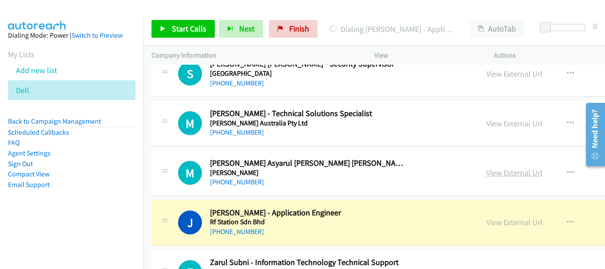
click at [486, 171] on link "View External Url" at bounding box center [514, 172] width 56 height 10
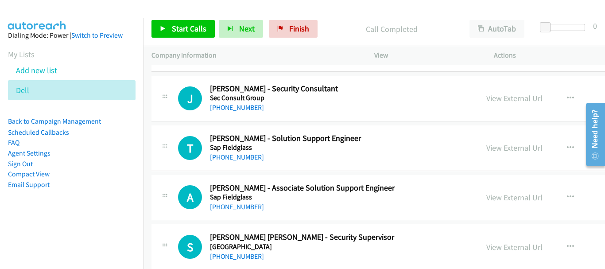
scroll to position [3334, 0]
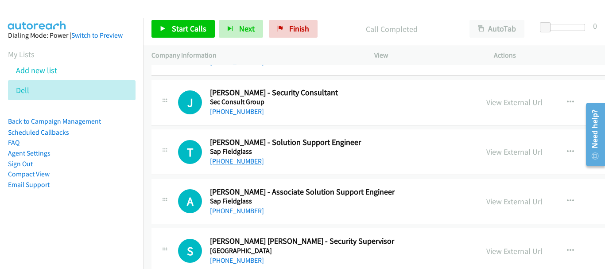
click at [249, 160] on link "+60 13-344 0025" at bounding box center [237, 161] width 54 height 8
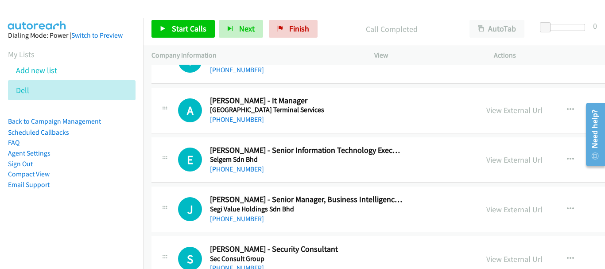
scroll to position [3113, 0]
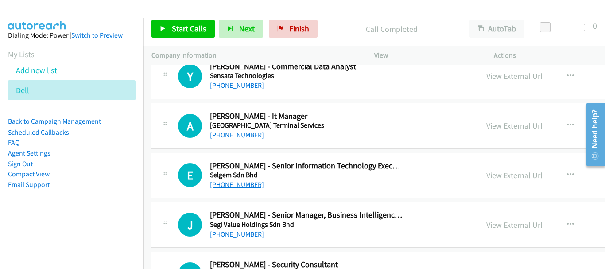
click at [240, 186] on link "+60 17-249 6723" at bounding box center [237, 184] width 54 height 8
click at [245, 139] on link "+60 19-756 8956" at bounding box center [237, 135] width 54 height 8
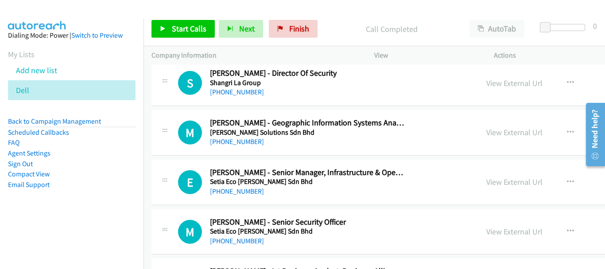
scroll to position [2758, 0]
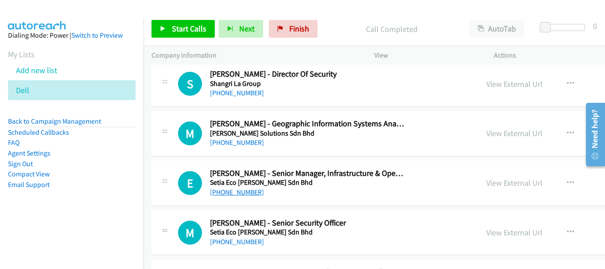
click at [241, 195] on link "+60 12-213 5218" at bounding box center [237, 192] width 54 height 8
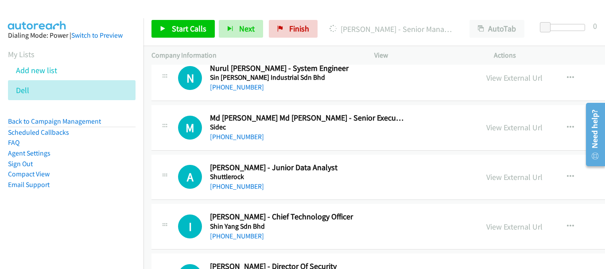
scroll to position [2581, 0]
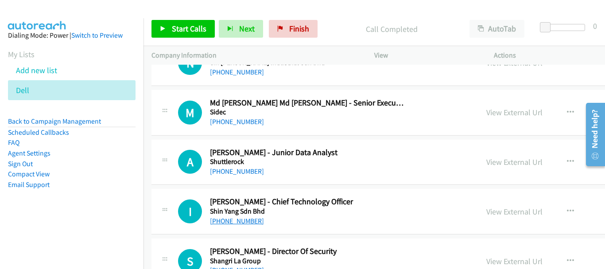
click at [242, 220] on link "+60 10-438 4472" at bounding box center [237, 221] width 54 height 8
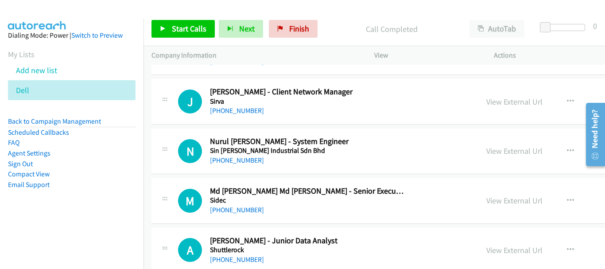
scroll to position [2492, 0]
click at [238, 210] on link "+60 10-436 9609" at bounding box center [237, 210] width 54 height 8
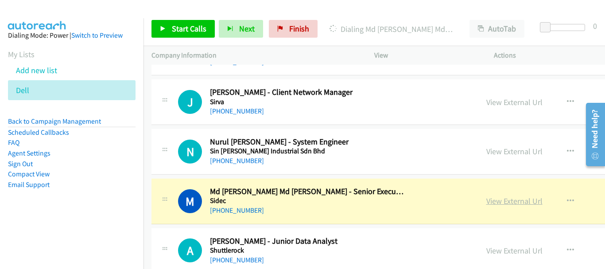
click at [486, 201] on link "View External Url" at bounding box center [514, 201] width 56 height 10
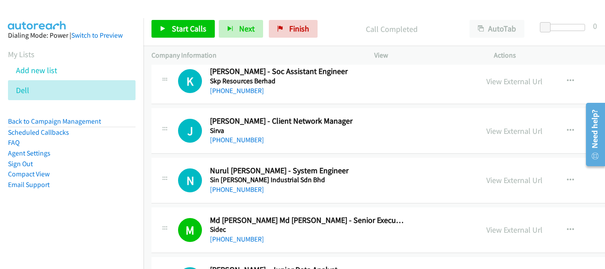
scroll to position [2448, 0]
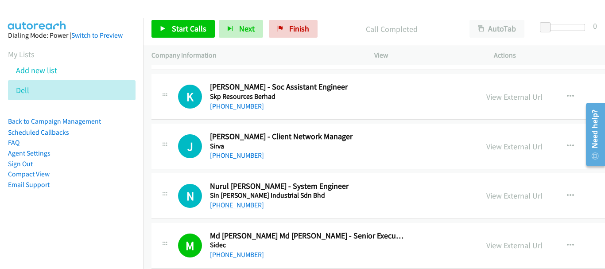
click at [242, 205] on link "+60 12-459 9935" at bounding box center [237, 205] width 54 height 8
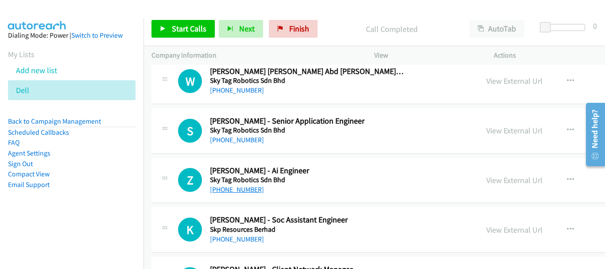
scroll to position [2271, 0]
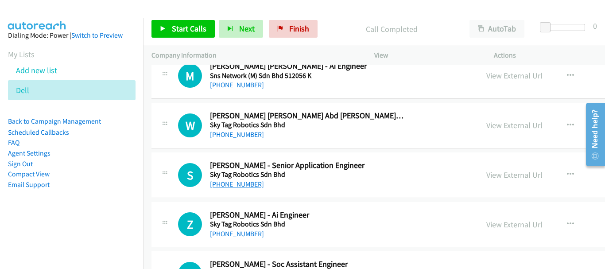
click at [252, 183] on link "+60 16-914 2796" at bounding box center [237, 184] width 54 height 8
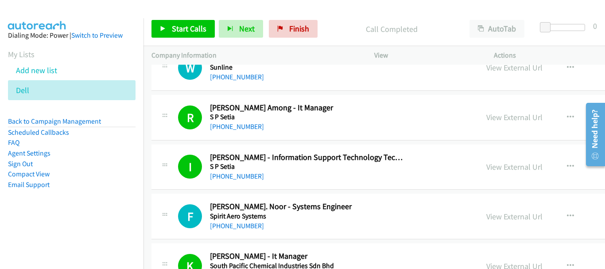
scroll to position [1872, 0]
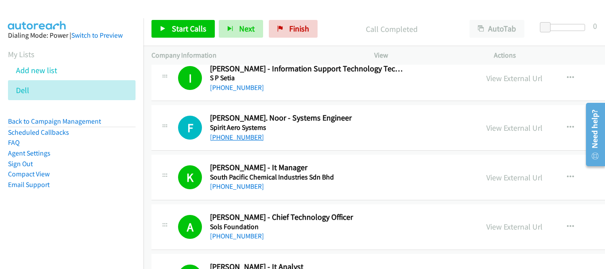
click at [254, 136] on link "+60 12-222 9265" at bounding box center [237, 137] width 54 height 8
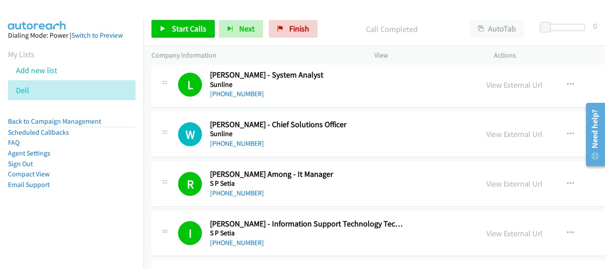
scroll to position [1784, 0]
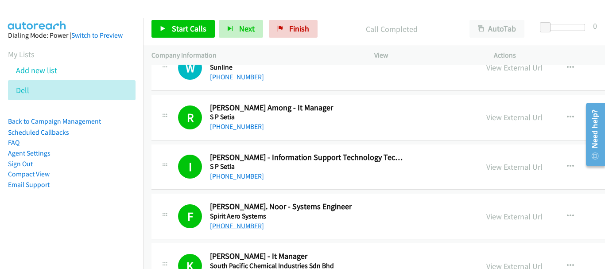
click at [243, 223] on link "+60 12-222 9265" at bounding box center [237, 226] width 54 height 8
click at [486, 219] on link "View External Url" at bounding box center [514, 216] width 56 height 10
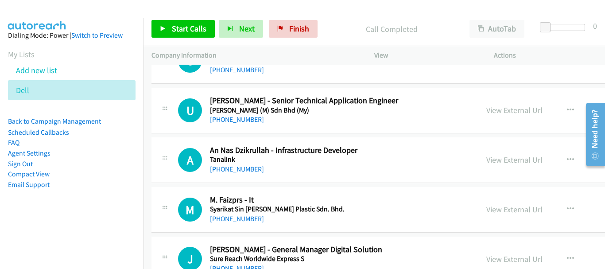
scroll to position [1429, 0]
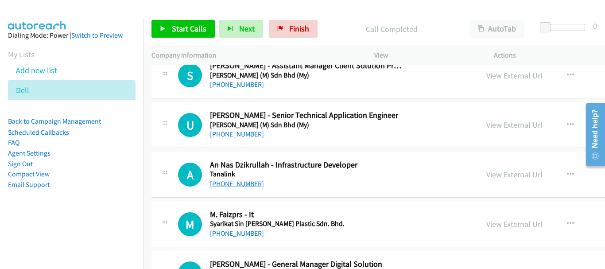
click at [225, 183] on link "+60 19-516 9061" at bounding box center [237, 183] width 54 height 8
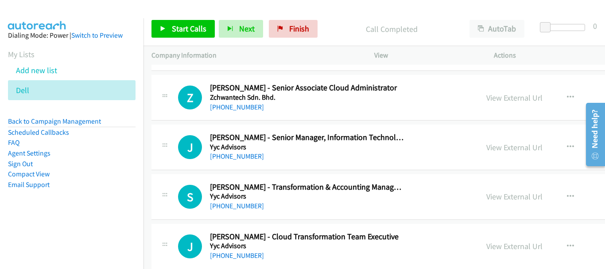
scroll to position [56, 0]
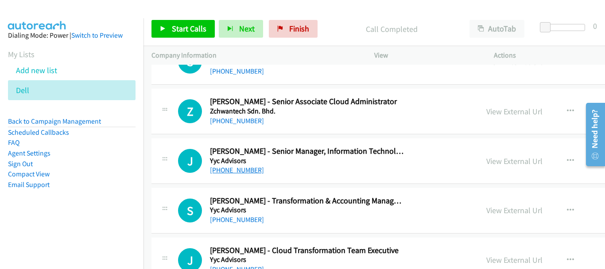
click at [229, 172] on link "+60 16-322 6442" at bounding box center [237, 170] width 54 height 8
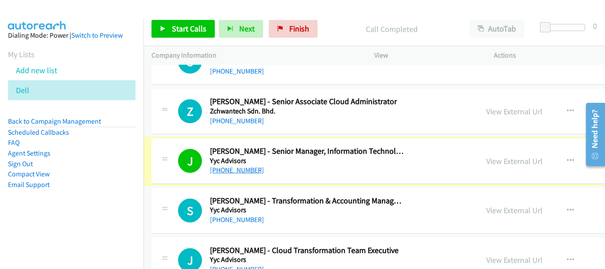
click at [237, 171] on link "+60 16-322 6442" at bounding box center [237, 170] width 54 height 8
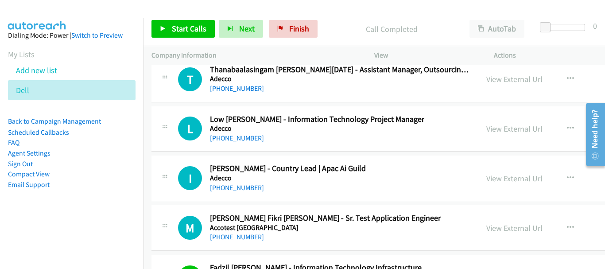
scroll to position [15003, 0]
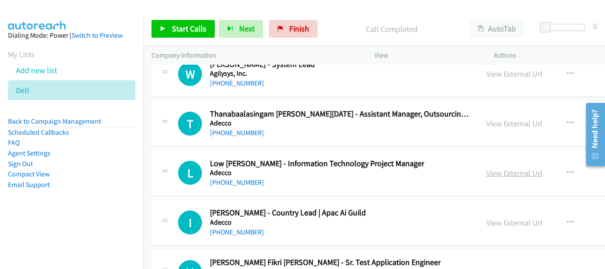
click at [486, 175] on link "View External Url" at bounding box center [514, 173] width 56 height 10
click at [486, 124] on link "View External Url" at bounding box center [514, 123] width 56 height 10
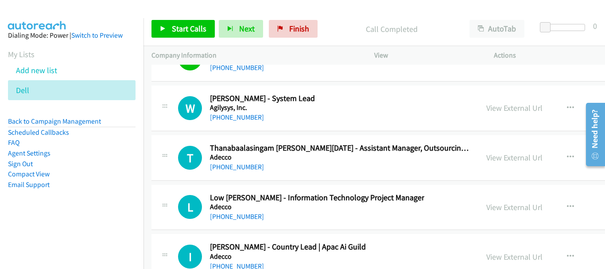
scroll to position [14959, 0]
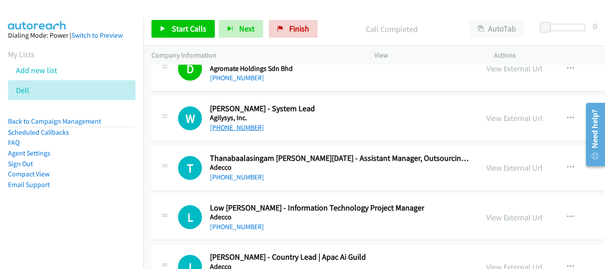
click at [253, 131] on link "+60 12-981 0813" at bounding box center [237, 127] width 54 height 8
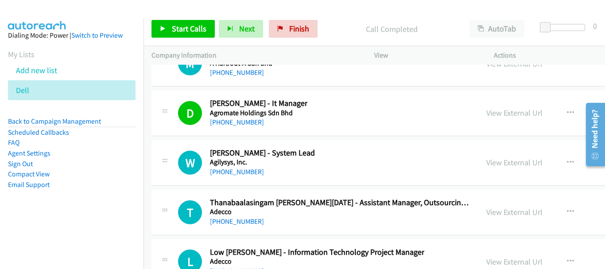
scroll to position [14870, 0]
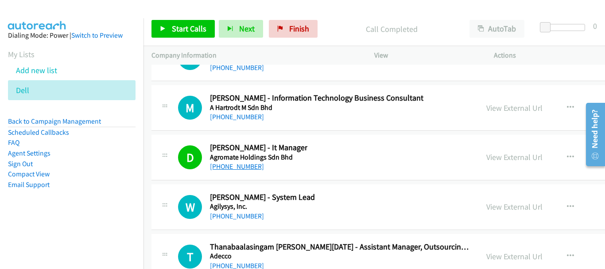
click at [236, 167] on link "+60 16-395 2483" at bounding box center [237, 166] width 54 height 8
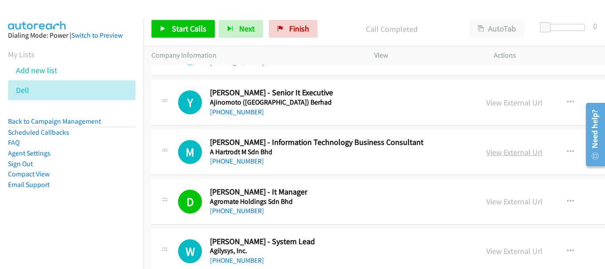
click at [486, 151] on link "View External Url" at bounding box center [514, 152] width 56 height 10
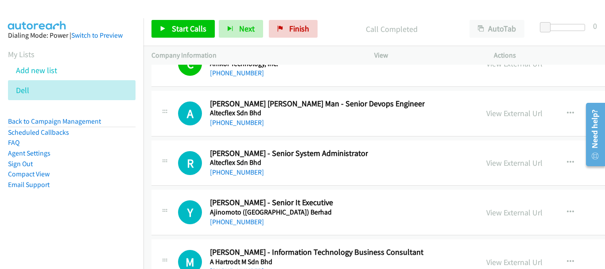
scroll to position [14693, 0]
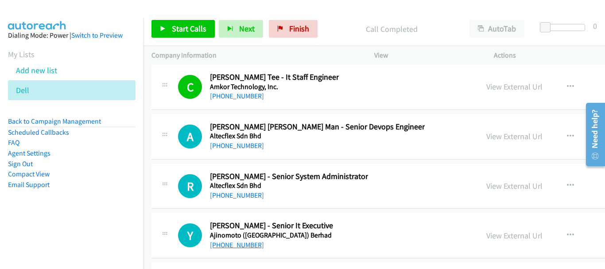
click at [233, 245] on link "+60 12-573 3971" at bounding box center [237, 245] width 54 height 8
click at [243, 142] on link "+60 17-900 0177" at bounding box center [237, 145] width 54 height 8
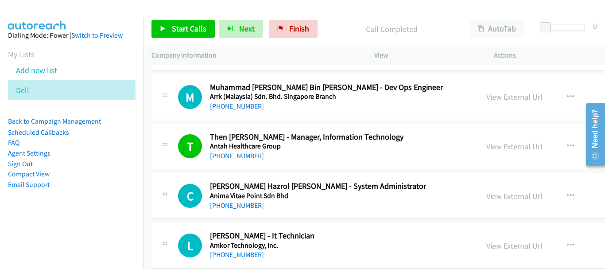
scroll to position [14472, 0]
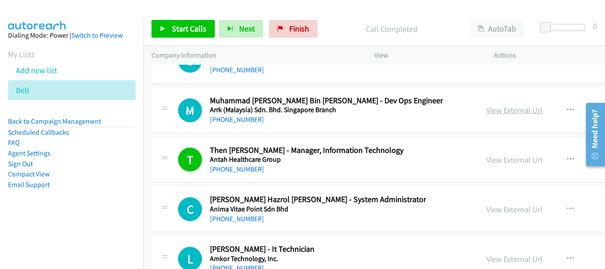
click at [486, 109] on link "View External Url" at bounding box center [514, 110] width 56 height 10
click at [245, 125] on div "M Callback Scheduled Muhammad Daniel Irfan Bin Muhammad Rushdi - Dev Ops Engine…" at bounding box center [463, 111] width 622 height 46
click at [243, 121] on link "+60 17-689 3506" at bounding box center [237, 119] width 54 height 8
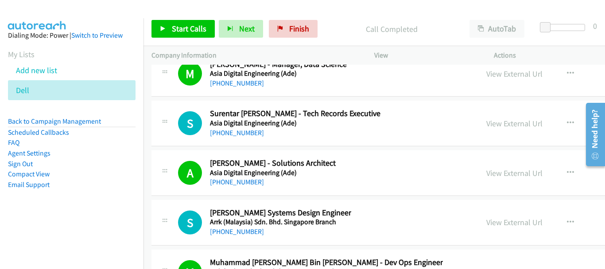
scroll to position [14295, 0]
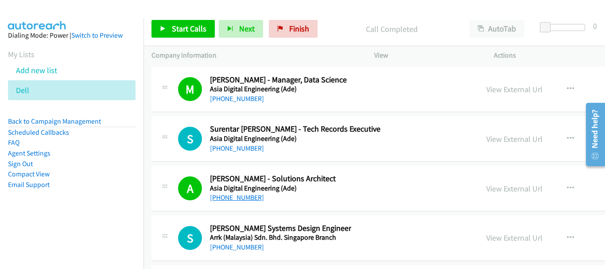
click at [253, 198] on link "+60 17-502 6253" at bounding box center [237, 197] width 54 height 8
click at [486, 187] on link "View External Url" at bounding box center [514, 188] width 56 height 10
click at [237, 201] on link "+60 17-502 6253" at bounding box center [237, 197] width 54 height 8
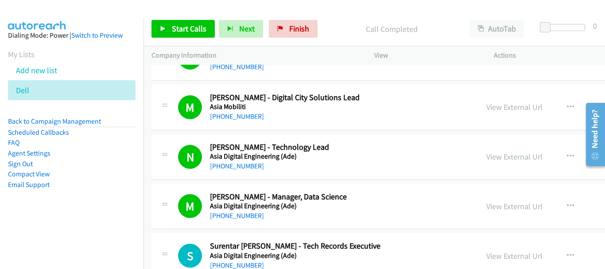
scroll to position [14162, 0]
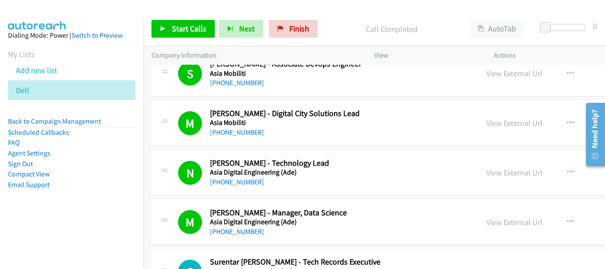
click at [238, 236] on div "+60 16-958 3590" at bounding box center [278, 231] width 137 height 11
click at [238, 232] on link "+60 16-958 3590" at bounding box center [237, 231] width 54 height 8
click at [244, 181] on link "+60 17-314 7734" at bounding box center [237, 182] width 54 height 8
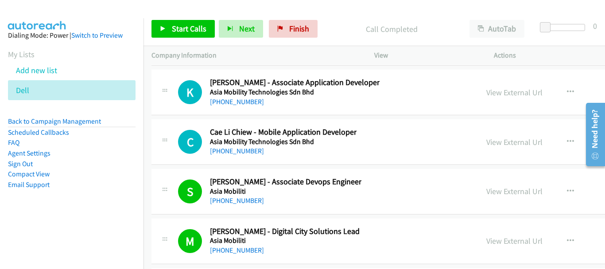
scroll to position [14029, 0]
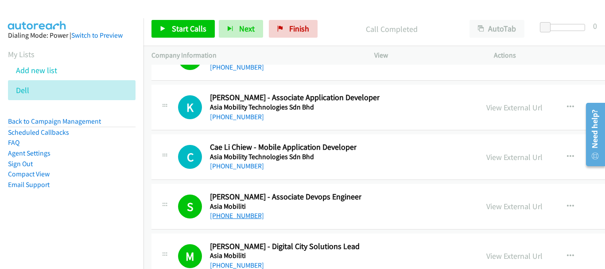
click at [249, 213] on link "+60 12-393 6164" at bounding box center [237, 215] width 54 height 8
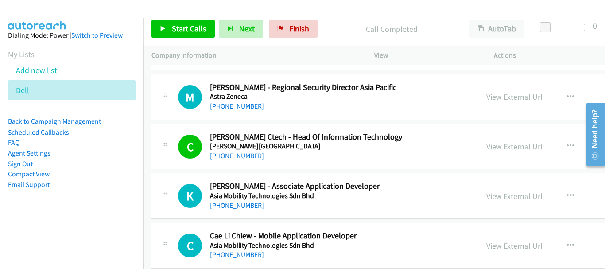
scroll to position [13896, 0]
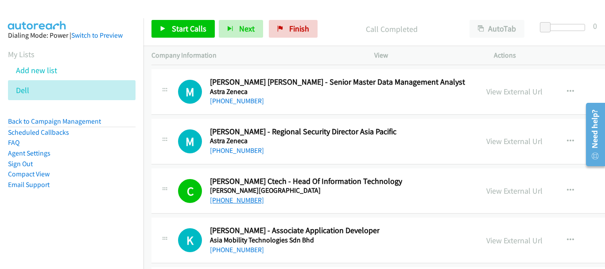
click at [235, 202] on link "+60 17-254 3013" at bounding box center [237, 200] width 54 height 8
click at [486, 93] on link "View External Url" at bounding box center [514, 91] width 56 height 10
click at [235, 92] on h5 "Astra Zeneca" at bounding box center [337, 91] width 255 height 9
click at [236, 98] on link "+60 17-218 6867" at bounding box center [237, 101] width 54 height 8
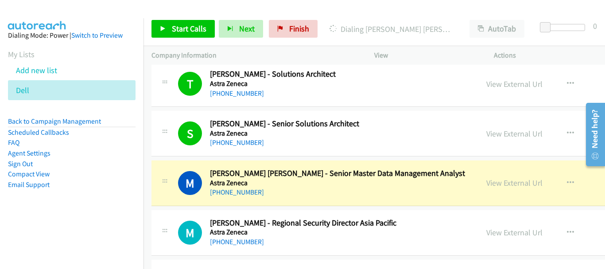
scroll to position [13763, 0]
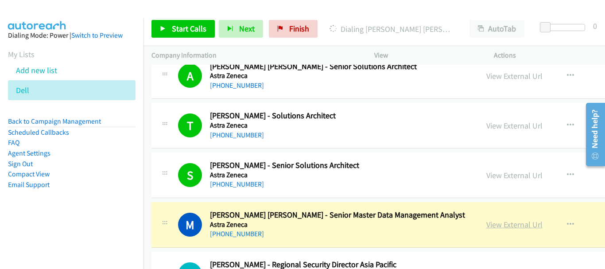
click at [486, 221] on link "View External Url" at bounding box center [514, 224] width 56 height 10
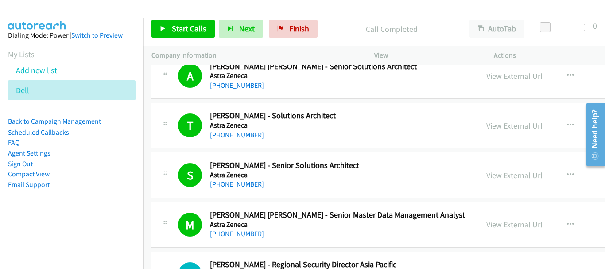
click at [243, 183] on link "+60 14-321 9506" at bounding box center [237, 184] width 54 height 8
click at [486, 175] on link "View External Url" at bounding box center [514, 175] width 56 height 10
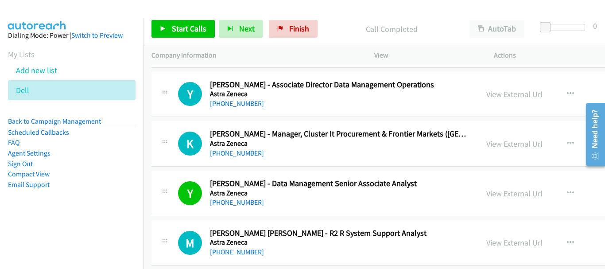
scroll to position [13453, 0]
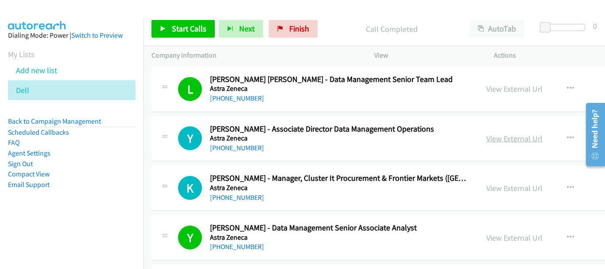
click at [486, 140] on link "View External Url" at bounding box center [514, 138] width 56 height 10
click at [235, 141] on h5 "Astra Zeneca" at bounding box center [322, 138] width 224 height 9
click at [237, 148] on link "+60 12-959 0899" at bounding box center [237, 148] width 54 height 8
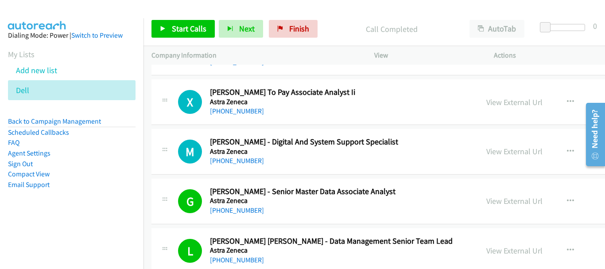
scroll to position [13276, 0]
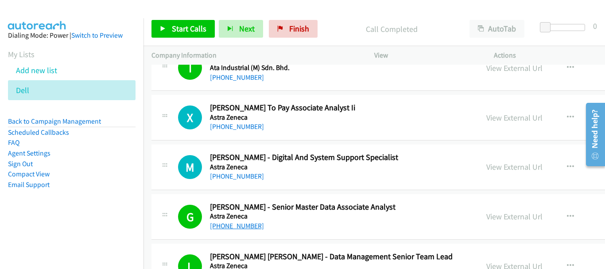
click at [238, 227] on link "+60 16-416 1110" at bounding box center [237, 226] width 54 height 8
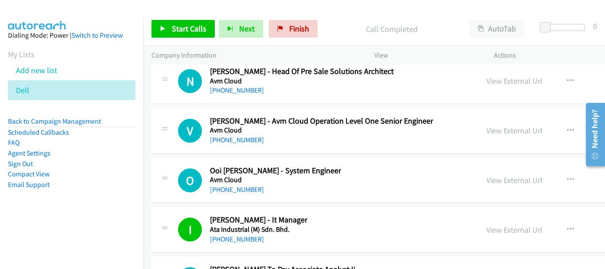
scroll to position [13098, 0]
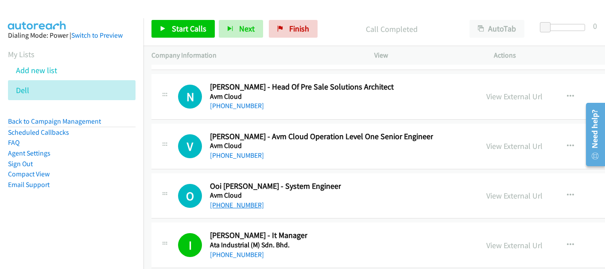
click at [242, 204] on link "+60 12-680 5685" at bounding box center [237, 205] width 54 height 8
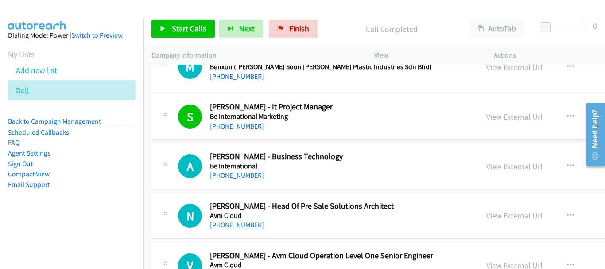
scroll to position [12965, 0]
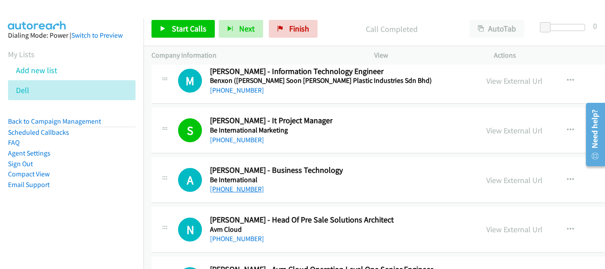
click at [249, 189] on link "+60 19-288 9398" at bounding box center [237, 189] width 54 height 8
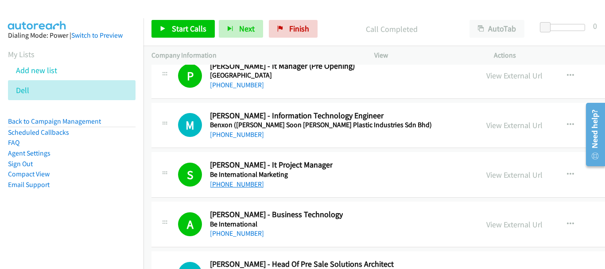
click at [239, 186] on link "+60 12-601 7437" at bounding box center [237, 184] width 54 height 8
click at [486, 127] on link "View External Url" at bounding box center [514, 125] width 56 height 10
click at [231, 136] on link "+60 18-909 0073" at bounding box center [237, 134] width 54 height 8
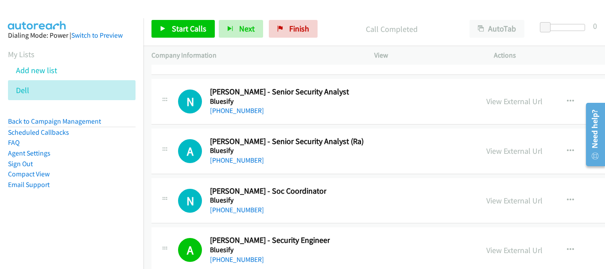
scroll to position [12257, 0]
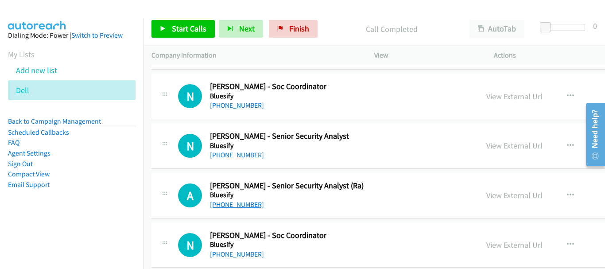
click at [244, 202] on link "+60 17-423 6505" at bounding box center [237, 204] width 54 height 8
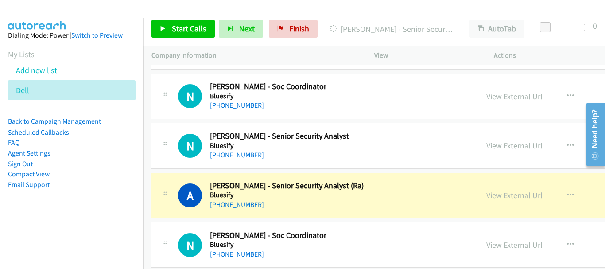
click at [486, 197] on link "View External Url" at bounding box center [514, 195] width 56 height 10
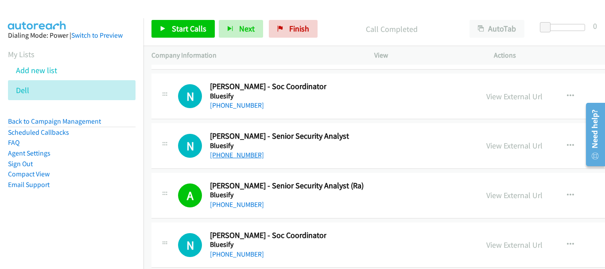
click at [242, 156] on link "+60 19-906 5200" at bounding box center [237, 155] width 54 height 8
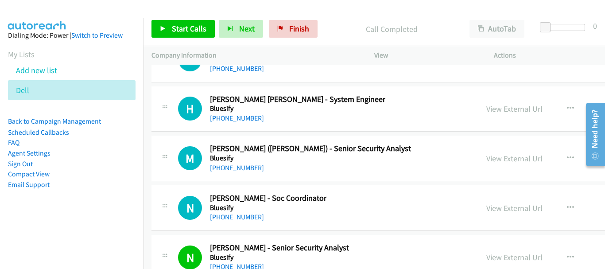
scroll to position [12124, 0]
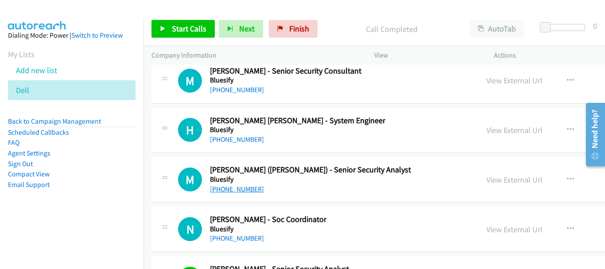
click at [230, 189] on link "+60 13-233 4220" at bounding box center [237, 189] width 54 height 8
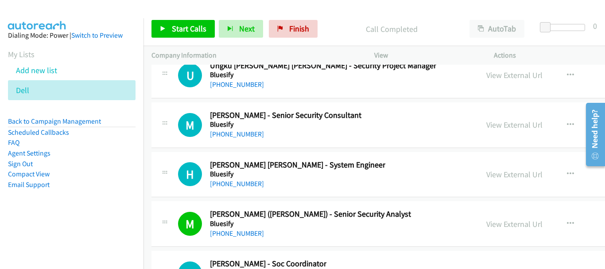
scroll to position [12035, 0]
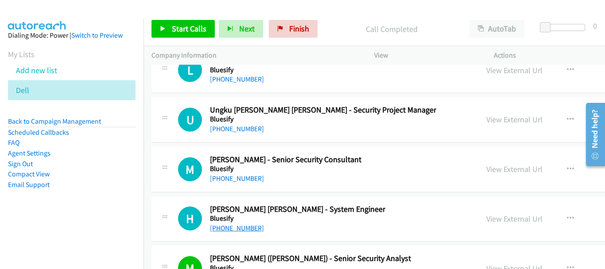
click at [240, 232] on link "+60 17-379 3143" at bounding box center [237, 228] width 54 height 8
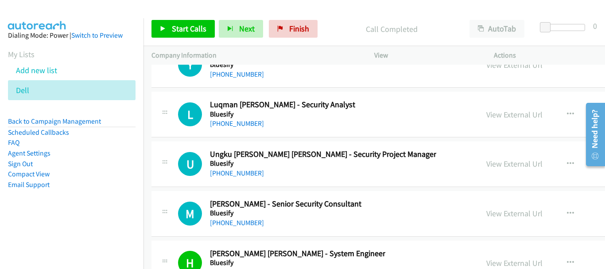
scroll to position [11947, 0]
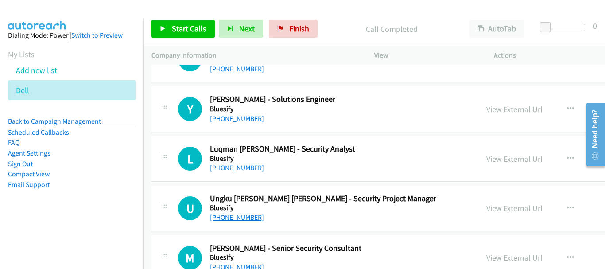
click at [242, 216] on link "+60 17-784 1213" at bounding box center [237, 217] width 54 height 8
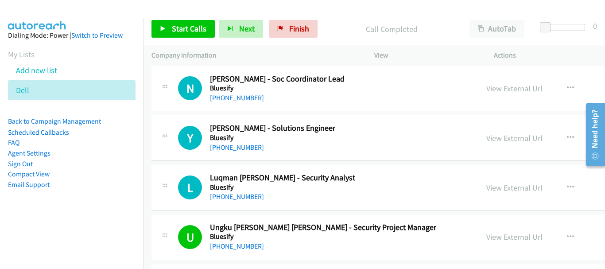
scroll to position [11902, 0]
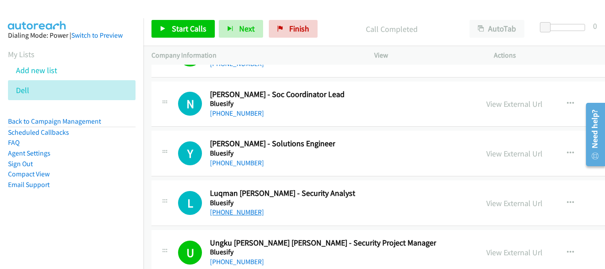
click at [241, 209] on link "+60 17-668 5254" at bounding box center [237, 212] width 54 height 8
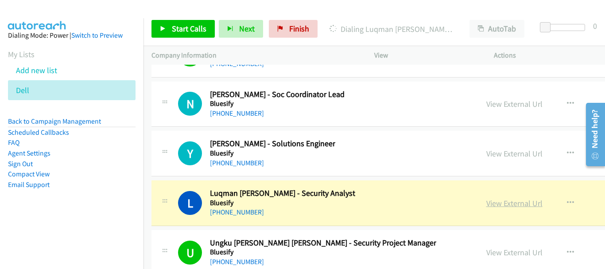
click at [486, 202] on link "View External Url" at bounding box center [514, 203] width 56 height 10
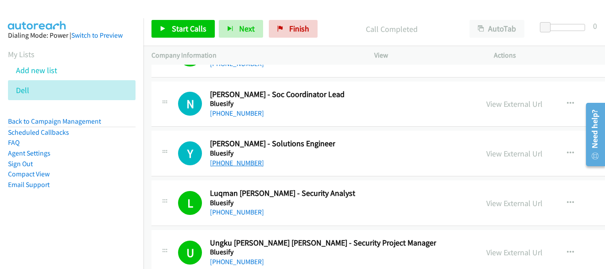
click at [245, 162] on link "+60 10-892 7021" at bounding box center [237, 163] width 54 height 8
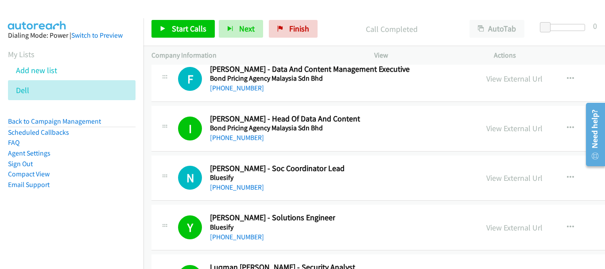
scroll to position [11814, 0]
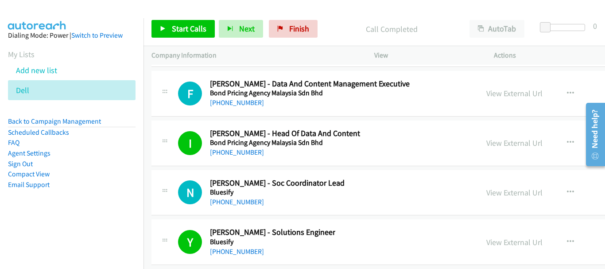
click at [243, 195] on h5 "Bluesify" at bounding box center [277, 192] width 135 height 9
click at [243, 201] on link "+60 13-253 6598" at bounding box center [237, 202] width 54 height 8
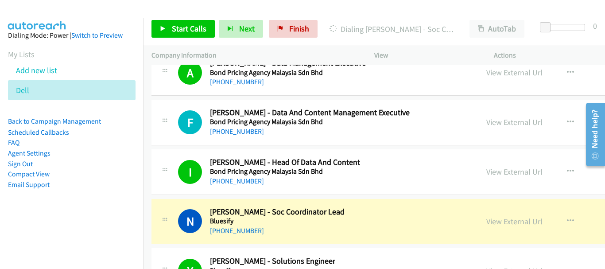
scroll to position [11769, 0]
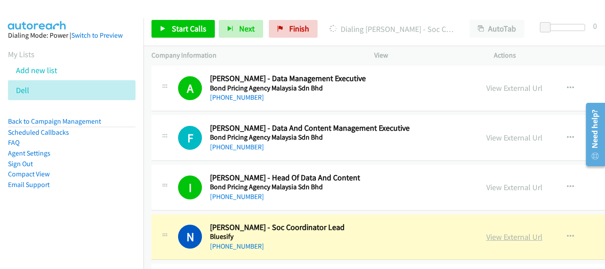
click at [486, 240] on link "View External Url" at bounding box center [514, 237] width 56 height 10
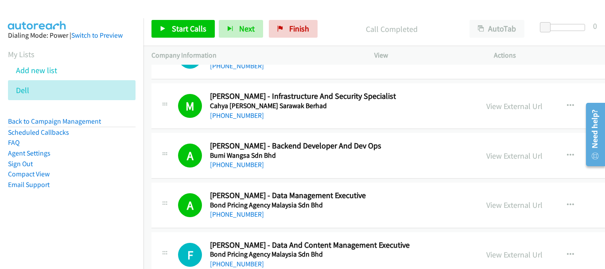
scroll to position [11636, 0]
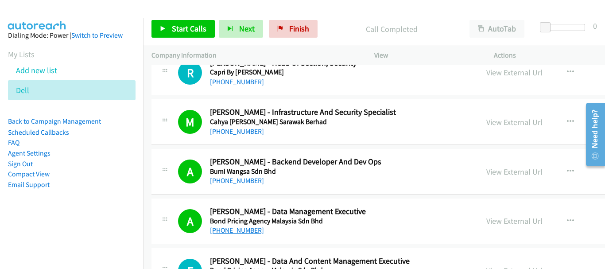
click at [230, 231] on link "+60 17-526 8400" at bounding box center [237, 230] width 54 height 8
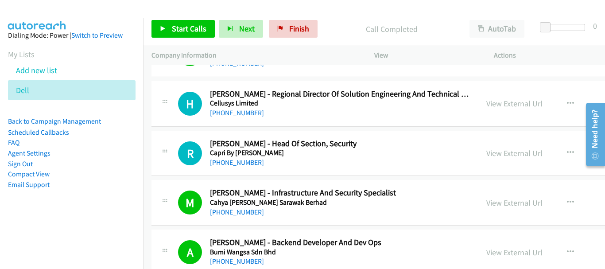
scroll to position [11548, 0]
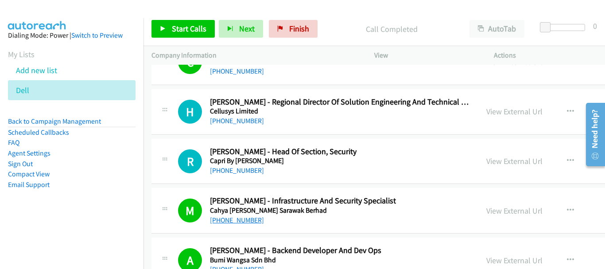
click at [244, 218] on link "+60 16-854 4433" at bounding box center [237, 220] width 54 height 8
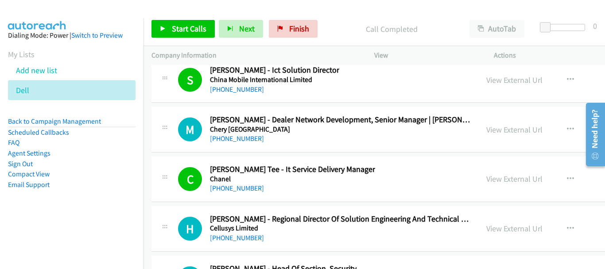
scroll to position [11415, 0]
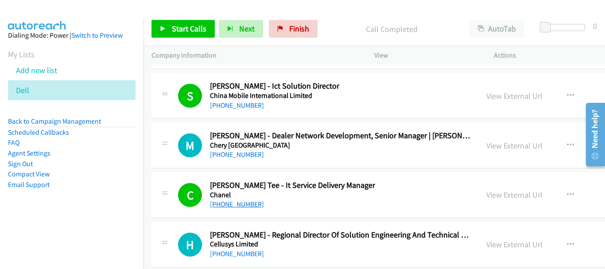
click at [231, 205] on link "+60 12-702 7020" at bounding box center [237, 204] width 54 height 8
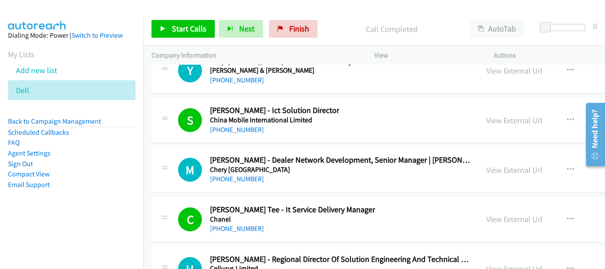
scroll to position [11371, 0]
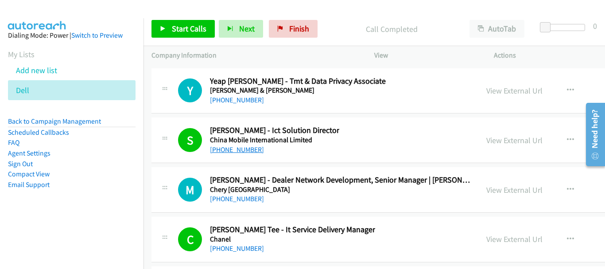
click at [239, 152] on link "+60 11-2317 5587" at bounding box center [237, 149] width 54 height 8
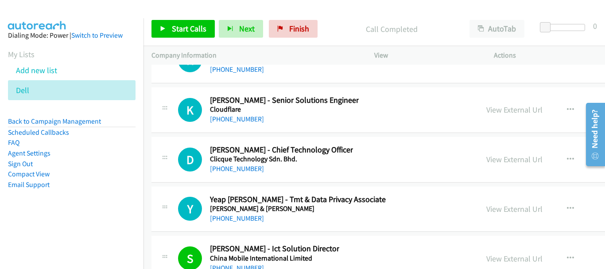
scroll to position [11238, 0]
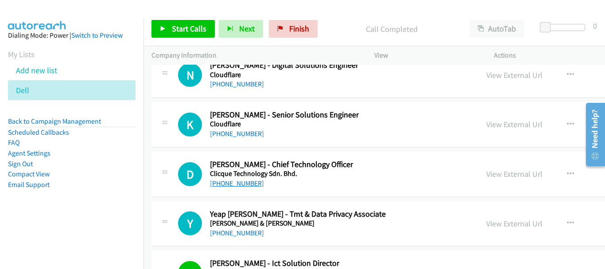
click at [246, 184] on link "+60 13-839 9193" at bounding box center [237, 183] width 54 height 8
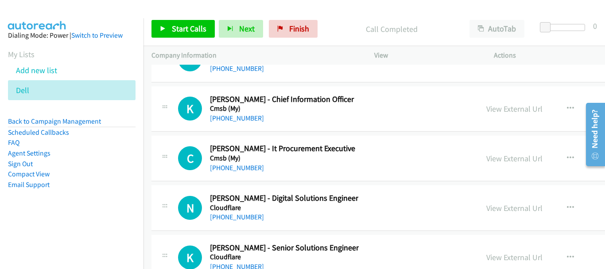
scroll to position [11060, 0]
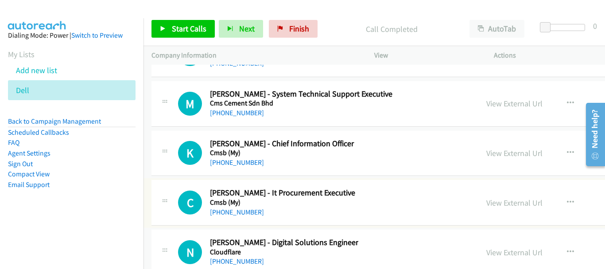
click at [250, 214] on link "+60 11-1988 9297" at bounding box center [237, 212] width 54 height 8
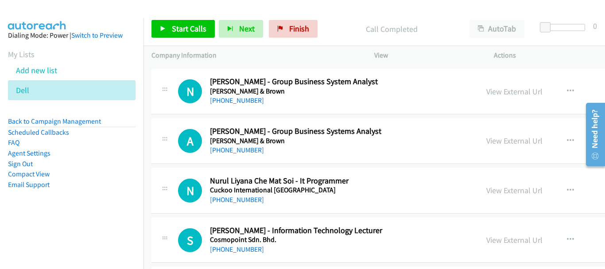
scroll to position [10662, 0]
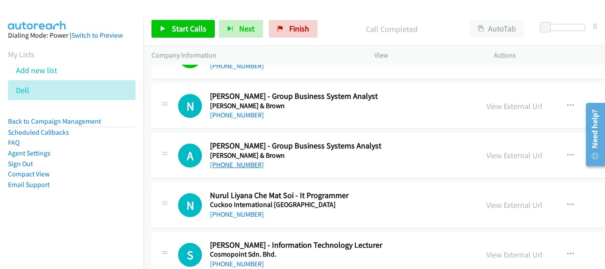
click at [252, 161] on link "+60 19-314 0191" at bounding box center [237, 164] width 54 height 8
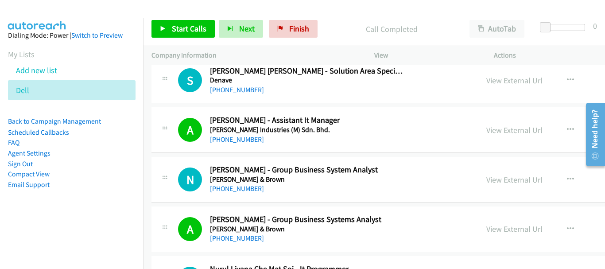
scroll to position [10573, 0]
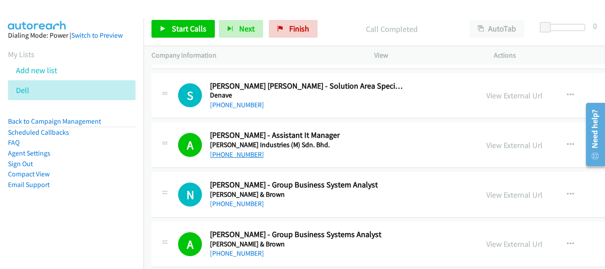
click at [240, 153] on link "+60 13-770 7917" at bounding box center [237, 154] width 54 height 8
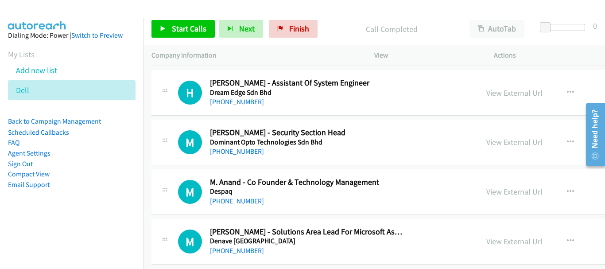
scroll to position [10086, 0]
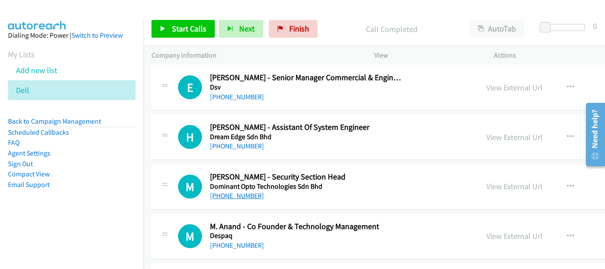
click at [242, 195] on link "+60 12-216 9742" at bounding box center [237, 195] width 54 height 8
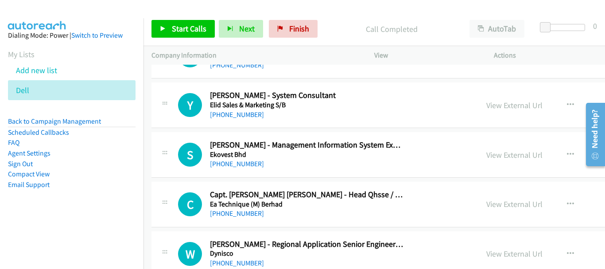
scroll to position [9820, 0]
click at [486, 153] on link "View External Url" at bounding box center [514, 155] width 56 height 10
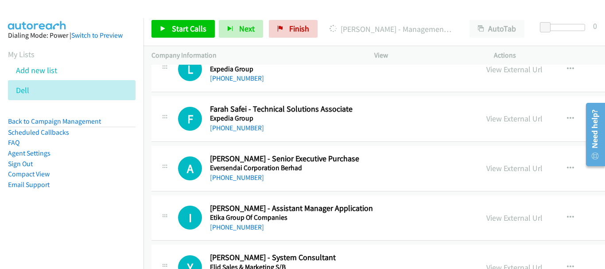
scroll to position [9643, 0]
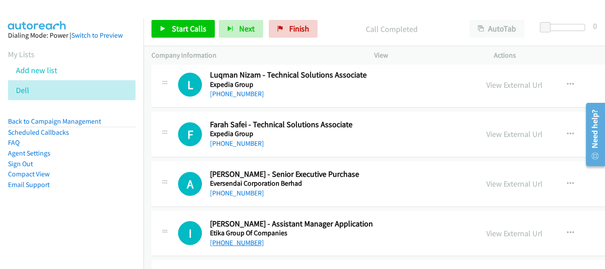
click at [250, 242] on link "+60 13-315 4440" at bounding box center [237, 242] width 54 height 8
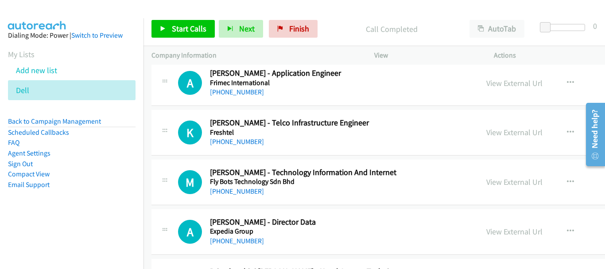
scroll to position [9333, 0]
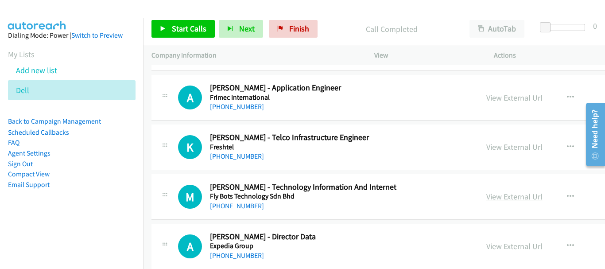
click at [486, 198] on link "View External Url" at bounding box center [514, 196] width 56 height 10
click at [249, 251] on link "+60 12-322 7614" at bounding box center [237, 255] width 54 height 8
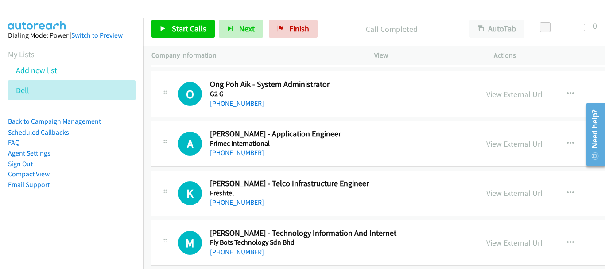
scroll to position [9288, 0]
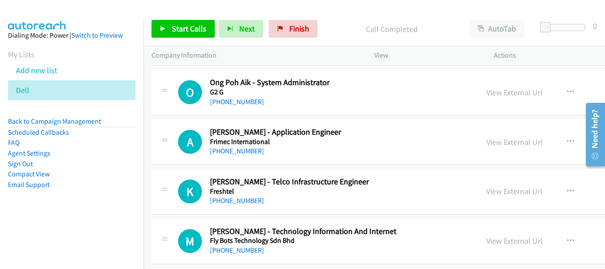
click at [257, 151] on div "+60 19-759 9879" at bounding box center [307, 151] width 194 height 11
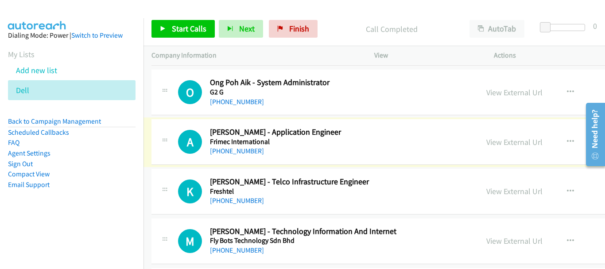
click at [249, 150] on link "+60 19-759 9879" at bounding box center [237, 151] width 54 height 8
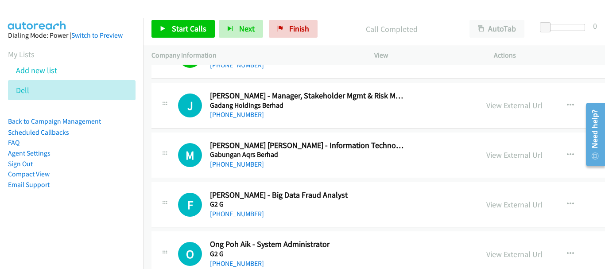
scroll to position [9111, 0]
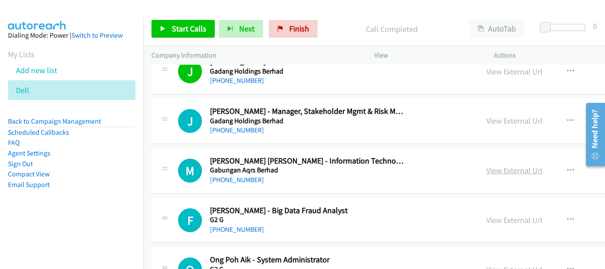
click at [486, 173] on link "View External Url" at bounding box center [514, 170] width 56 height 10
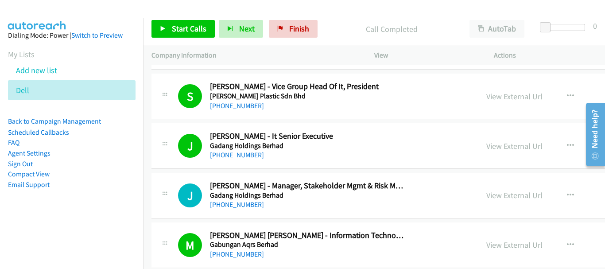
scroll to position [9023, 0]
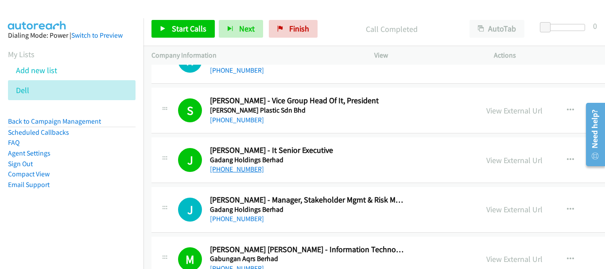
click at [245, 171] on link "+60 12-692 0348" at bounding box center [237, 169] width 54 height 8
click at [486, 163] on link "View External Url" at bounding box center [514, 160] width 56 height 10
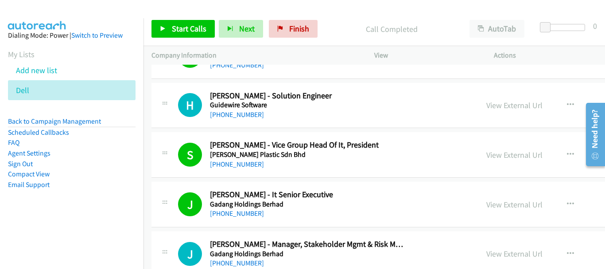
scroll to position [8934, 0]
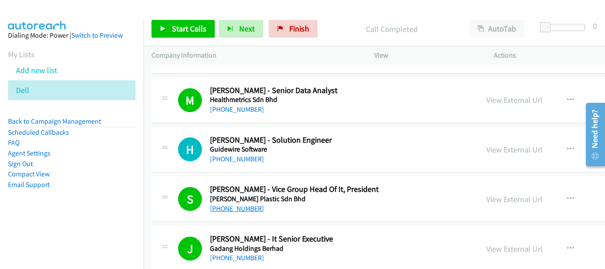
click at [249, 210] on link "+60 17-234 5094" at bounding box center [237, 208] width 54 height 8
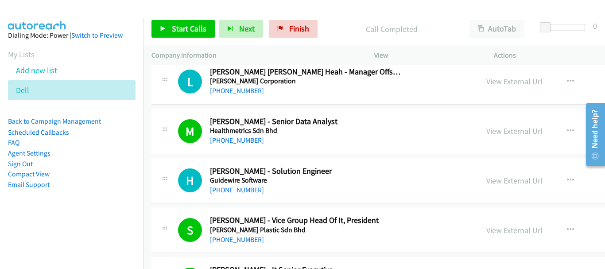
scroll to position [8890, 0]
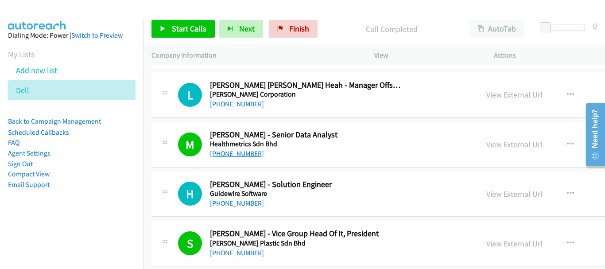
click at [243, 155] on link "+60 12-293 7150" at bounding box center [237, 153] width 54 height 8
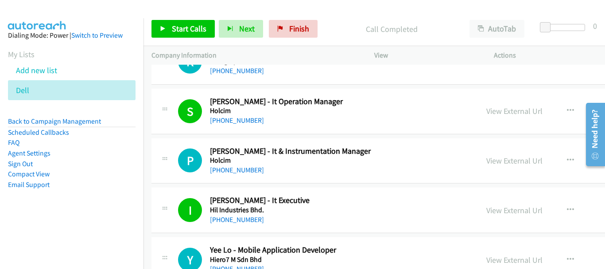
scroll to position [8668, 0]
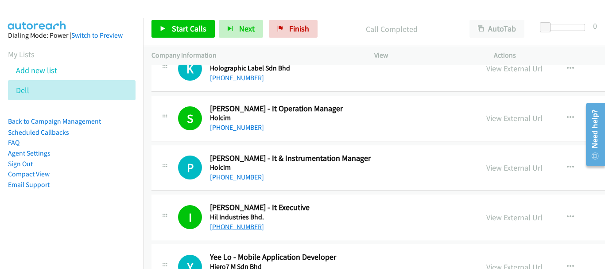
click at [238, 228] on link "+60 12-275 7164" at bounding box center [237, 226] width 54 height 8
click at [239, 176] on link "+60 12-717 0332" at bounding box center [237, 177] width 54 height 8
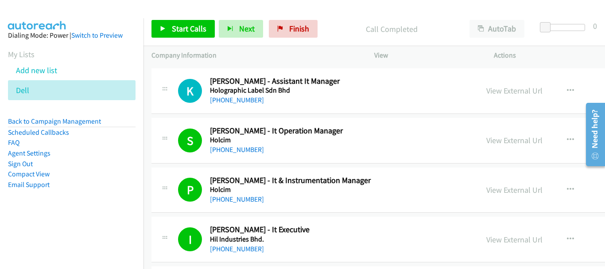
scroll to position [8624, 0]
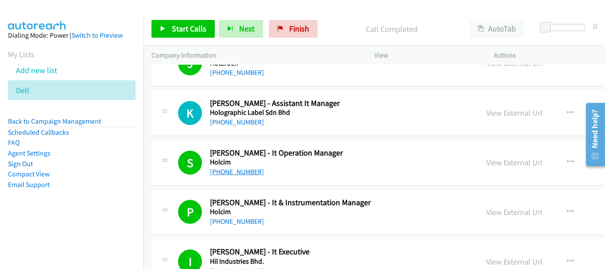
click at [246, 171] on link "+60 12-290 0499" at bounding box center [237, 171] width 54 height 8
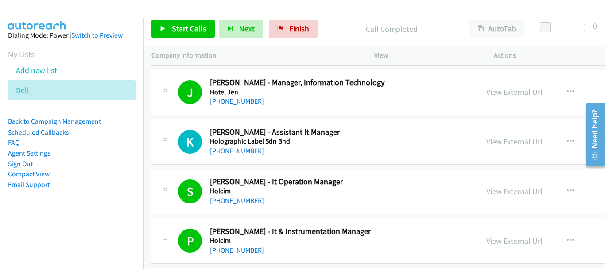
scroll to position [8580, 0]
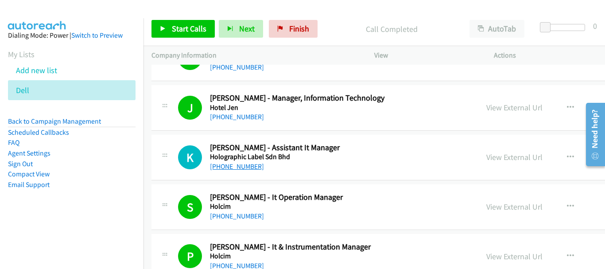
click at [233, 166] on link "+60 17-303 1259" at bounding box center [237, 166] width 54 height 8
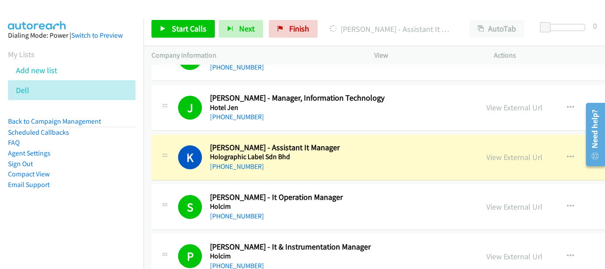
scroll to position [8535, 0]
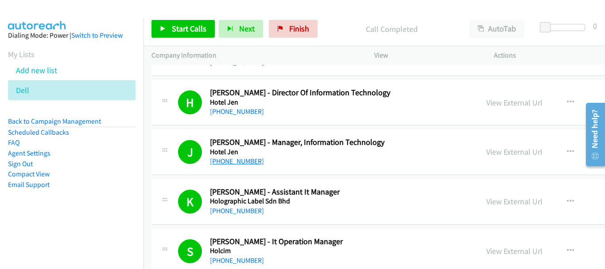
click at [243, 160] on link "+60 12-703 0263" at bounding box center [237, 161] width 54 height 8
click at [247, 113] on link "+60 13-868 1313" at bounding box center [237, 111] width 54 height 8
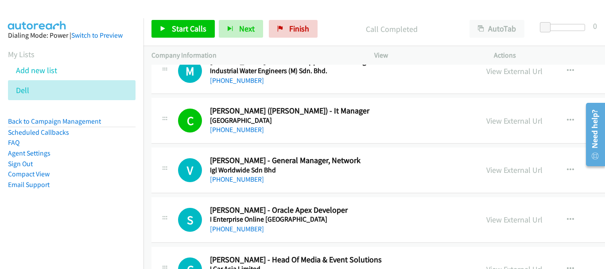
scroll to position [8225, 0]
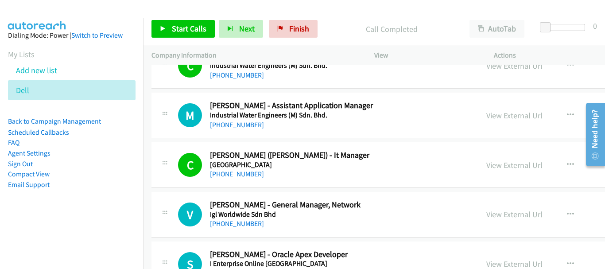
click at [239, 175] on link "+60 16-866 9129" at bounding box center [237, 174] width 54 height 8
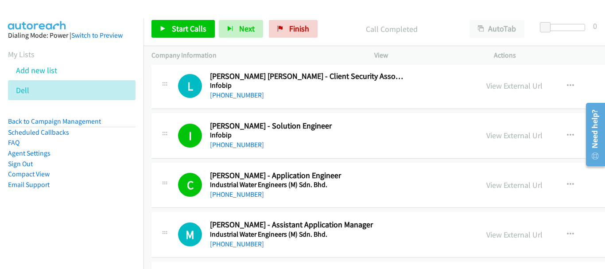
scroll to position [8092, 0]
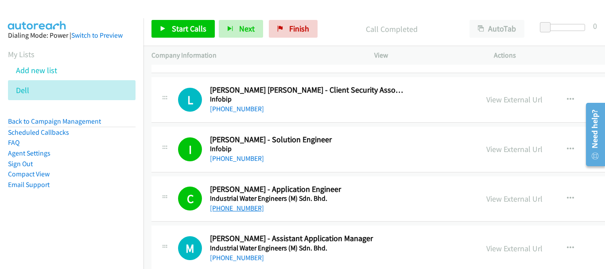
click at [226, 210] on link "+60 12-902 5845" at bounding box center [237, 208] width 54 height 8
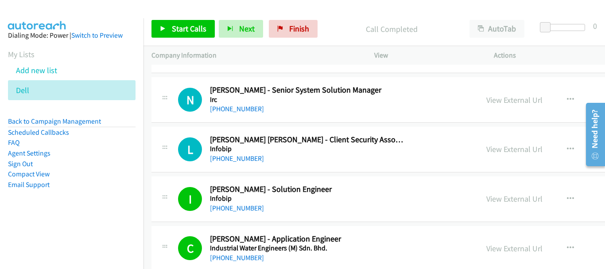
scroll to position [8004, 0]
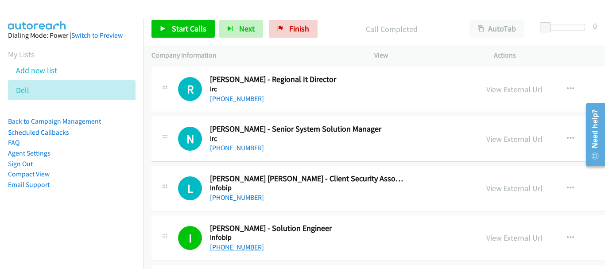
click at [248, 244] on link "+60 17-602 5740" at bounding box center [237, 247] width 54 height 8
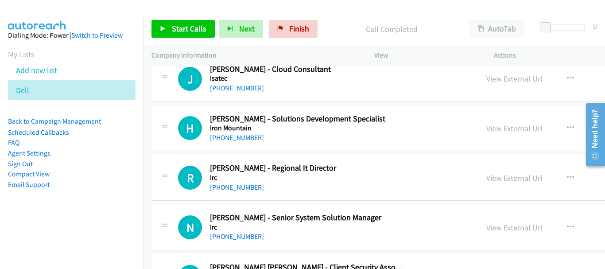
scroll to position [7871, 0]
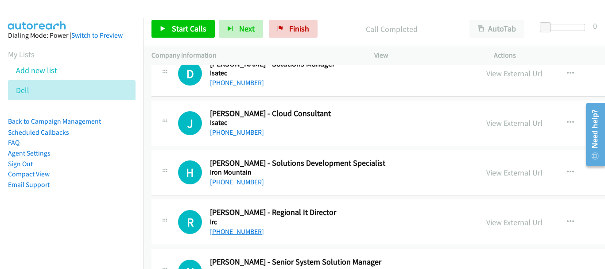
click at [242, 227] on link "+60 19-223 4438" at bounding box center [237, 231] width 54 height 8
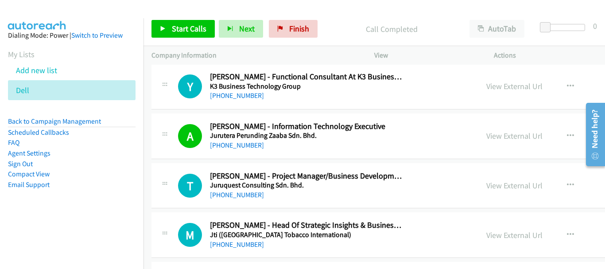
scroll to position [7516, 0]
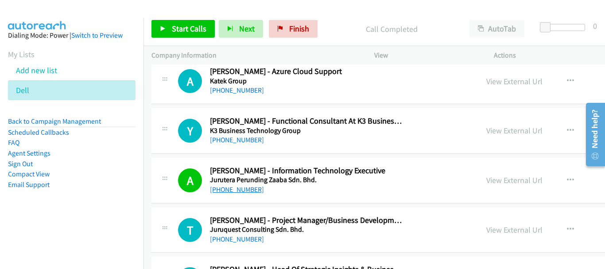
click at [241, 189] on link "+60 12-757 8277" at bounding box center [237, 189] width 54 height 8
click at [486, 184] on link "View External Url" at bounding box center [514, 180] width 56 height 10
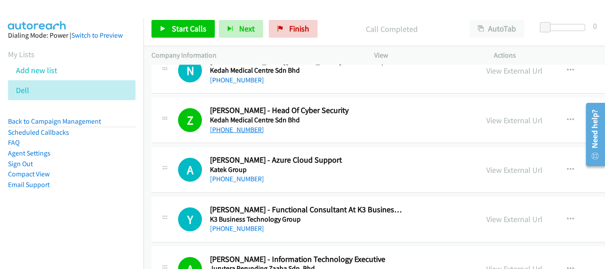
scroll to position [7339, 0]
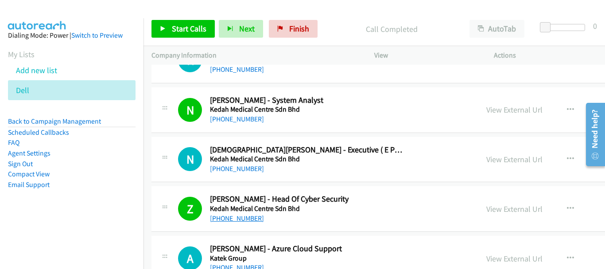
click at [241, 214] on link "+60 16-922 4222" at bounding box center [237, 218] width 54 height 8
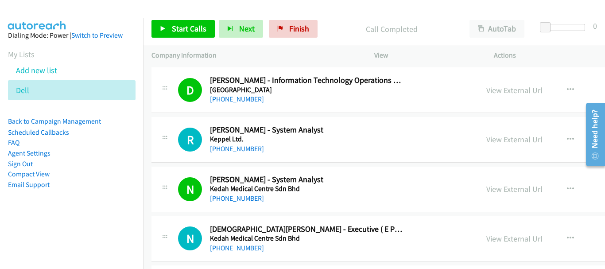
scroll to position [7250, 0]
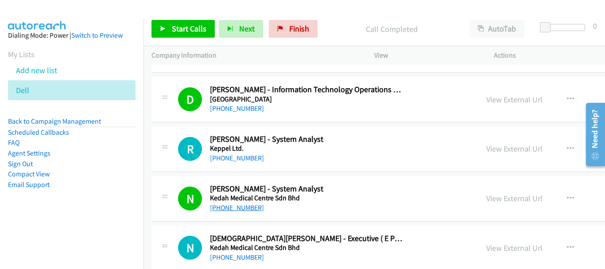
click at [239, 206] on link "+60 19-415 7118" at bounding box center [237, 207] width 54 height 8
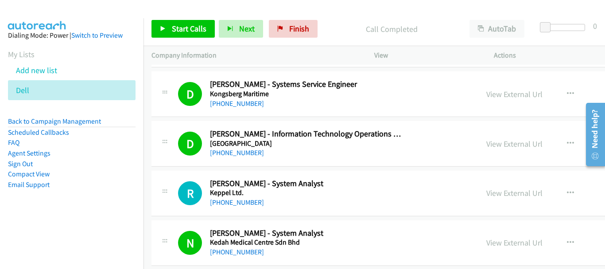
scroll to position [7162, 0]
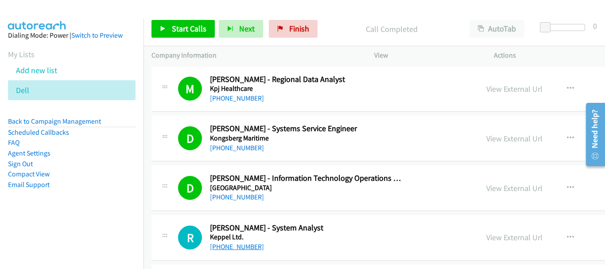
click at [250, 244] on link "+60 16-713 1224" at bounding box center [237, 246] width 54 height 8
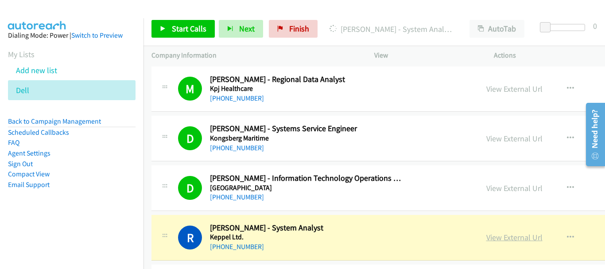
click at [486, 237] on link "View External Url" at bounding box center [514, 237] width 56 height 10
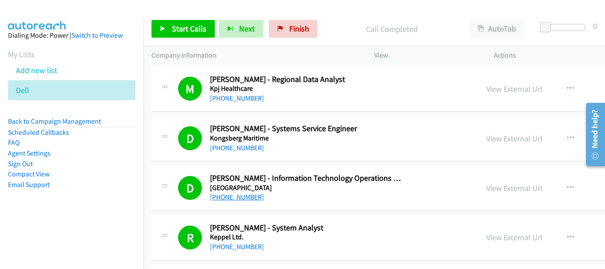
click at [245, 198] on link "+60 19-262 6720" at bounding box center [237, 197] width 54 height 8
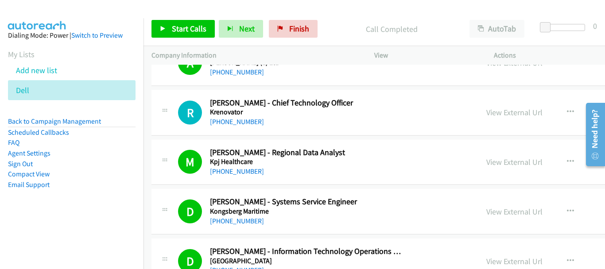
scroll to position [7073, 0]
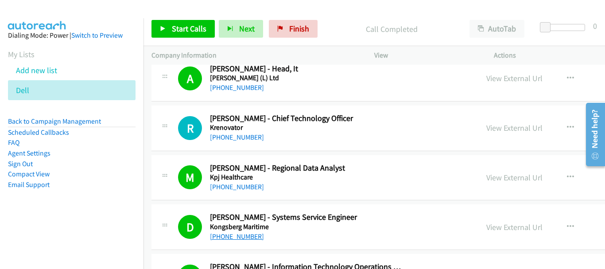
click at [254, 234] on link "+60 12-267 1575" at bounding box center [237, 236] width 54 height 8
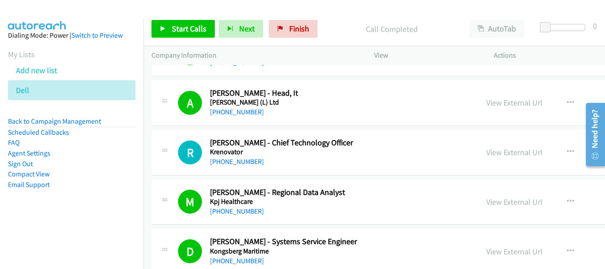
scroll to position [7029, 0]
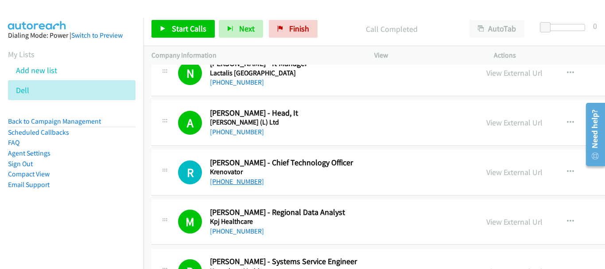
click at [237, 182] on link "+60 19-995 5197" at bounding box center [237, 181] width 54 height 8
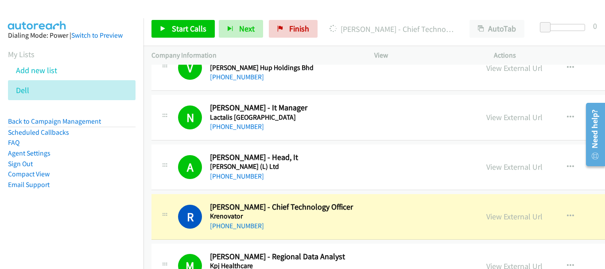
scroll to position [6940, 0]
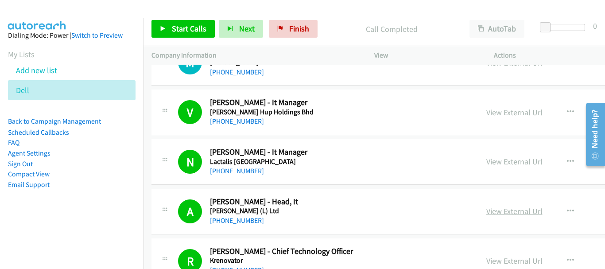
click at [486, 215] on link "View External Url" at bounding box center [514, 211] width 56 height 10
click at [246, 218] on link "+60 19-276 5514" at bounding box center [237, 220] width 54 height 8
click at [253, 173] on link "+60 12-212 5398" at bounding box center [237, 171] width 54 height 8
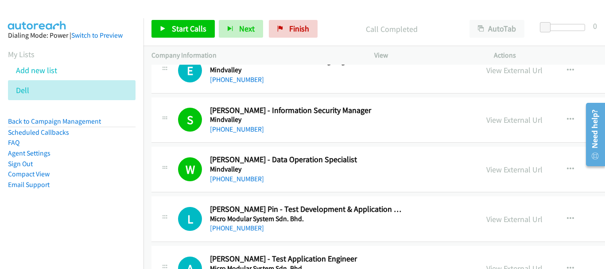
scroll to position [6542, 0]
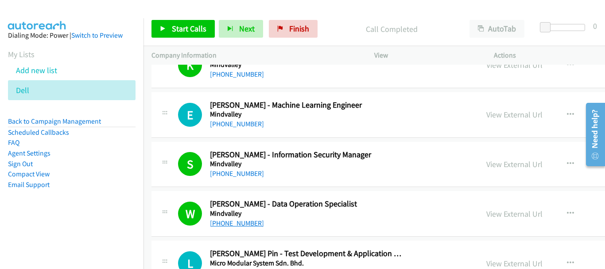
click at [242, 222] on link "+60 16-233 9109" at bounding box center [237, 223] width 54 height 8
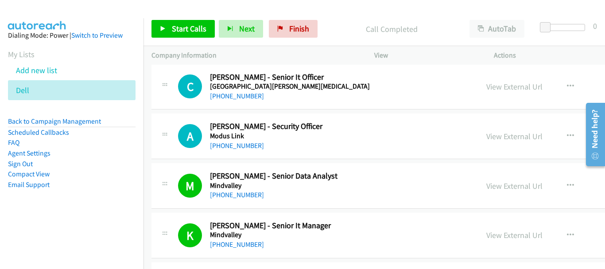
scroll to position [6364, 0]
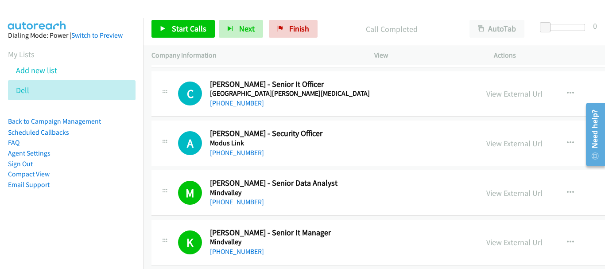
click at [253, 246] on div "+60 12-497 9773" at bounding box center [307, 251] width 194 height 11
click at [253, 250] on link "+60 12-497 9773" at bounding box center [237, 251] width 54 height 8
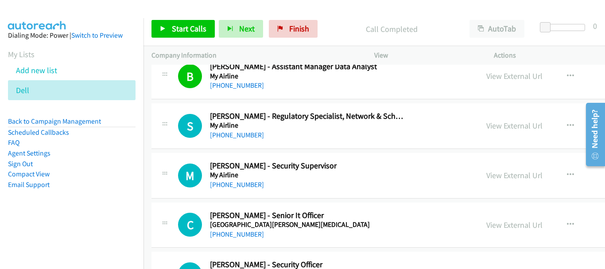
scroll to position [6232, 0]
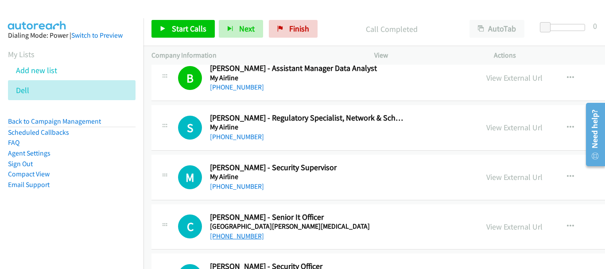
click at [236, 235] on link "+60 14-900 1799" at bounding box center [237, 236] width 54 height 8
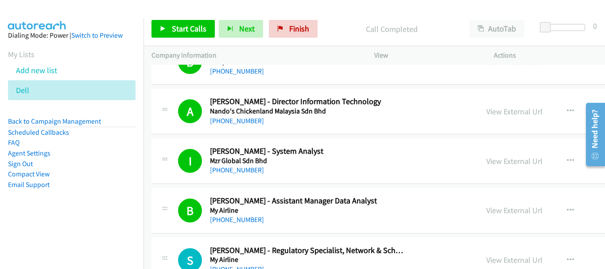
scroll to position [6099, 0]
click at [237, 218] on link "+60 10-461 6762" at bounding box center [237, 220] width 54 height 8
click at [252, 171] on link "+60 18-398 9335" at bounding box center [237, 170] width 54 height 8
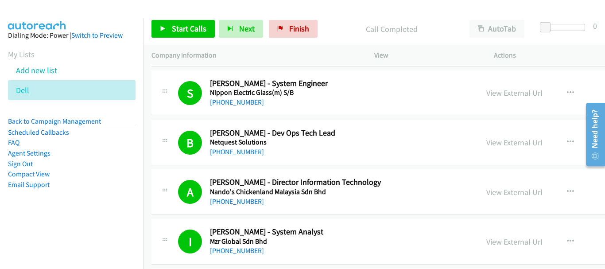
scroll to position [6010, 0]
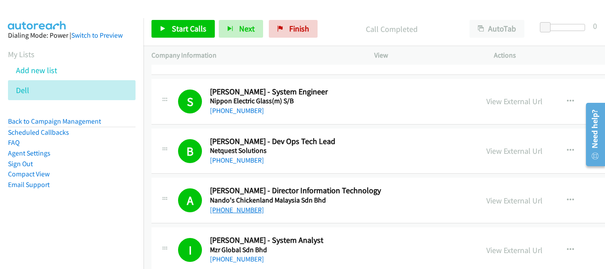
click at [241, 207] on link "+60 18-332 0970" at bounding box center [237, 210] width 54 height 8
click at [248, 163] on link "+60 16-312 4085" at bounding box center [237, 160] width 54 height 8
click at [486, 148] on link "View External Url" at bounding box center [514, 151] width 56 height 10
click at [244, 167] on div "B Callback Scheduled Brian Wong - Dev Ops Tech Lead Netquest Solutions Asia/Kuc…" at bounding box center [463, 151] width 622 height 46
click at [244, 162] on link "+60 16-312 4085" at bounding box center [237, 160] width 54 height 8
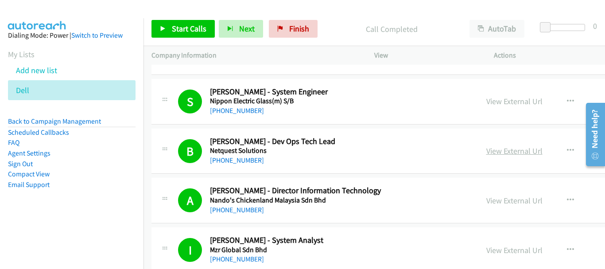
click at [486, 152] on link "View External Url" at bounding box center [514, 151] width 56 height 10
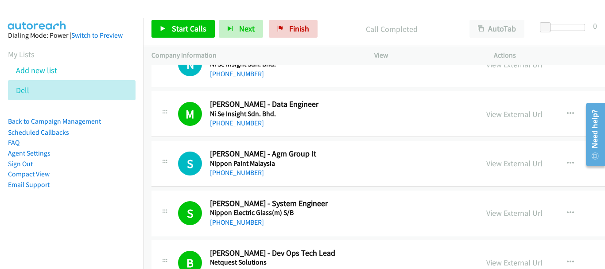
scroll to position [5877, 0]
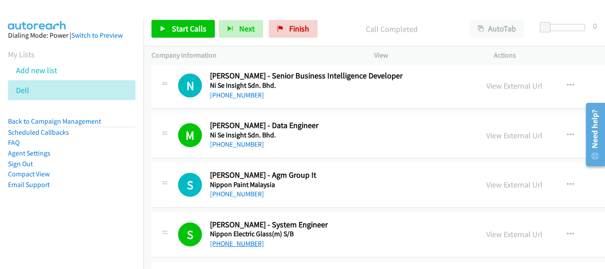
click at [251, 244] on link "+60 13-644 6021" at bounding box center [237, 243] width 54 height 8
click at [486, 232] on link "View External Url" at bounding box center [514, 234] width 56 height 10
click at [234, 194] on link "+60 18-799 7559" at bounding box center [237, 194] width 54 height 8
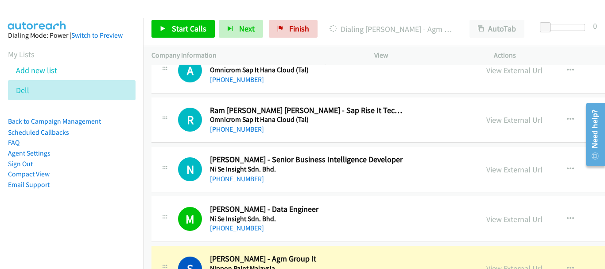
scroll to position [5789, 0]
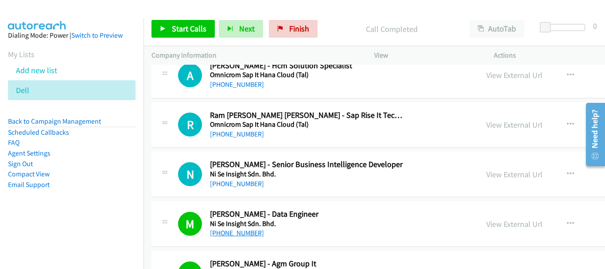
click at [244, 233] on link "+60 10-412 2818" at bounding box center [237, 233] width 54 height 8
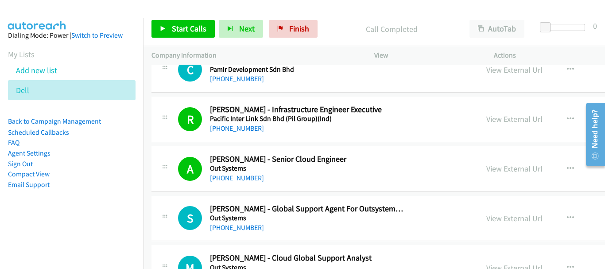
scroll to position [4858, 0]
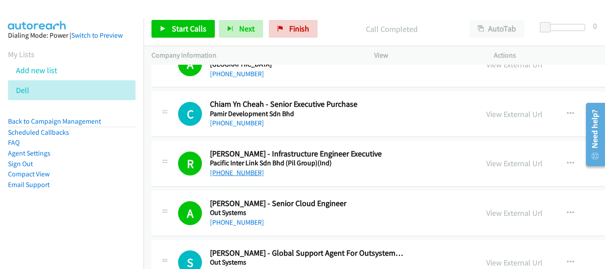
click at [246, 172] on link "+60 12-742 8100" at bounding box center [237, 172] width 54 height 8
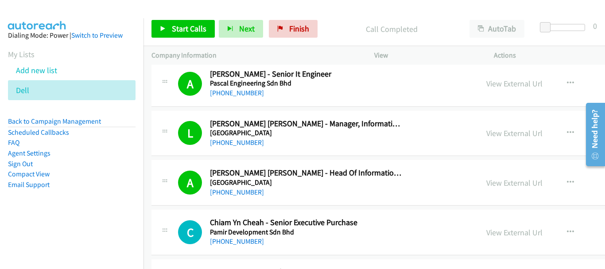
scroll to position [4725, 0]
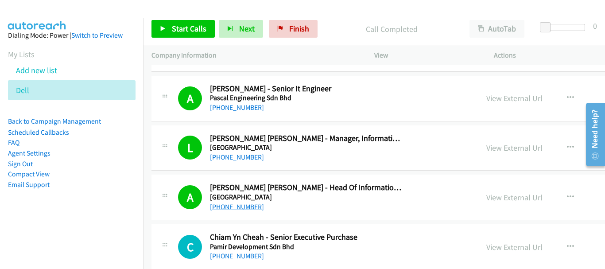
click at [250, 205] on link "+60 19-311 3246" at bounding box center [237, 206] width 54 height 8
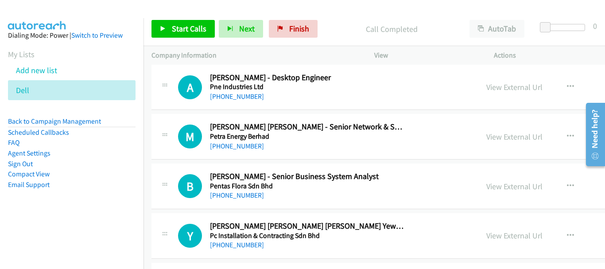
scroll to position [4504, 0]
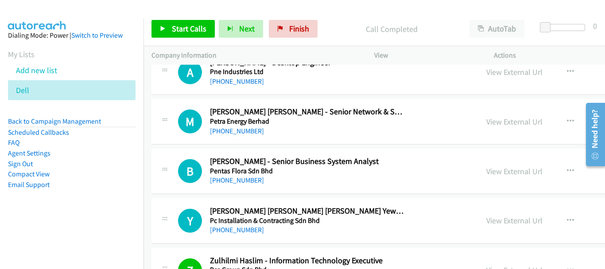
click at [237, 237] on div "Y Callback Scheduled Yeoh Chew Chen Yew - System Project Engineer Pc Installati…" at bounding box center [463, 221] width 622 height 46
click at [237, 232] on link "+60 12-286 5028" at bounding box center [237, 229] width 54 height 8
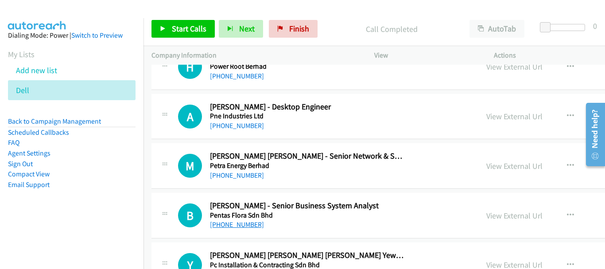
click at [245, 225] on link "+60 17-353 3885" at bounding box center [237, 224] width 54 height 8
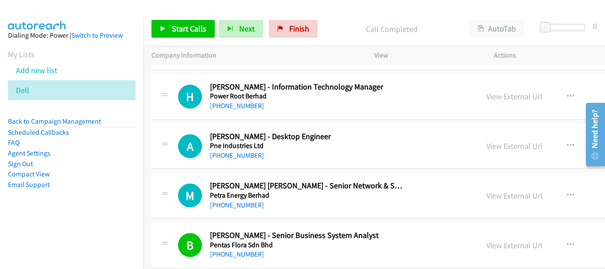
scroll to position [4415, 0]
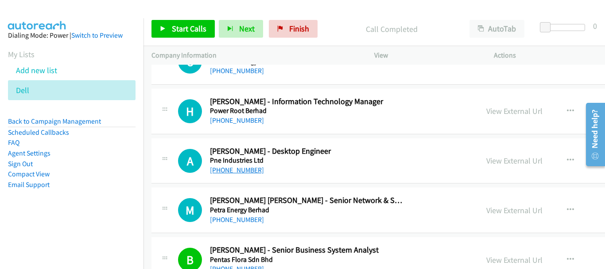
click at [254, 172] on link "+60 17-796 4519" at bounding box center [237, 170] width 54 height 8
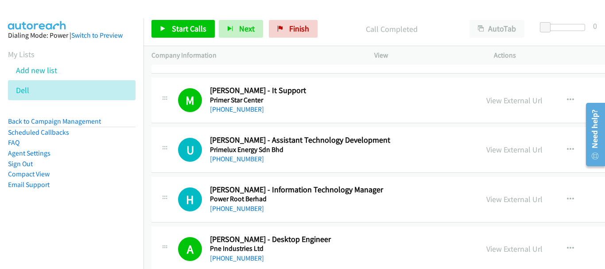
scroll to position [4327, 0]
click at [252, 206] on link "+60 19-772 6672" at bounding box center [237, 209] width 54 height 8
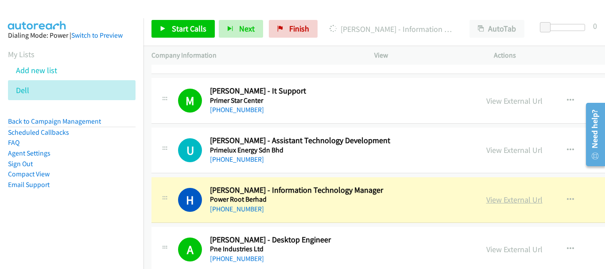
click at [486, 203] on link "View External Url" at bounding box center [514, 199] width 56 height 10
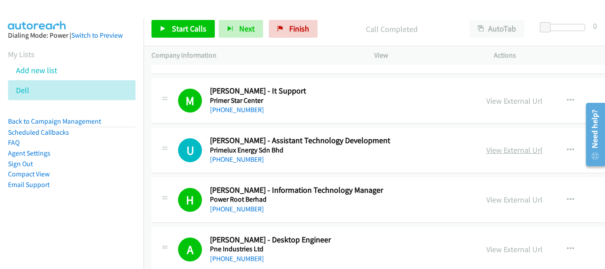
click at [486, 150] on link "View External Url" at bounding box center [514, 150] width 56 height 10
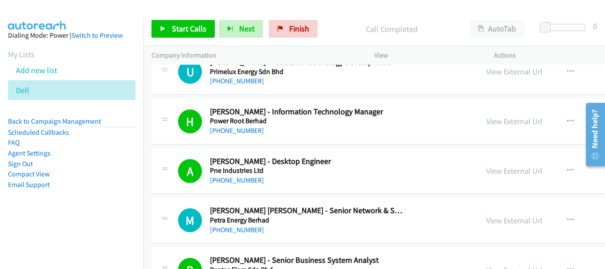
scroll to position [4415, 0]
